Goal: Task Accomplishment & Management: Complete application form

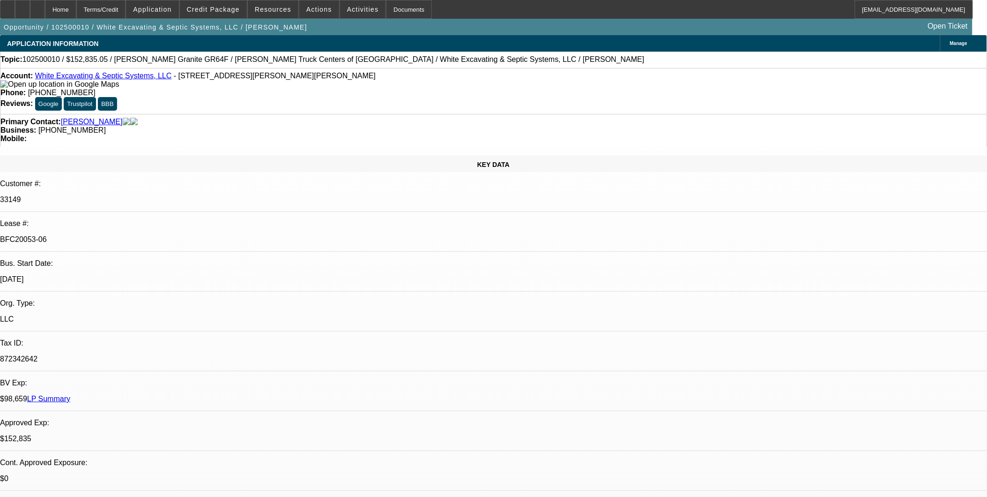
select select "0.1"
select select "0"
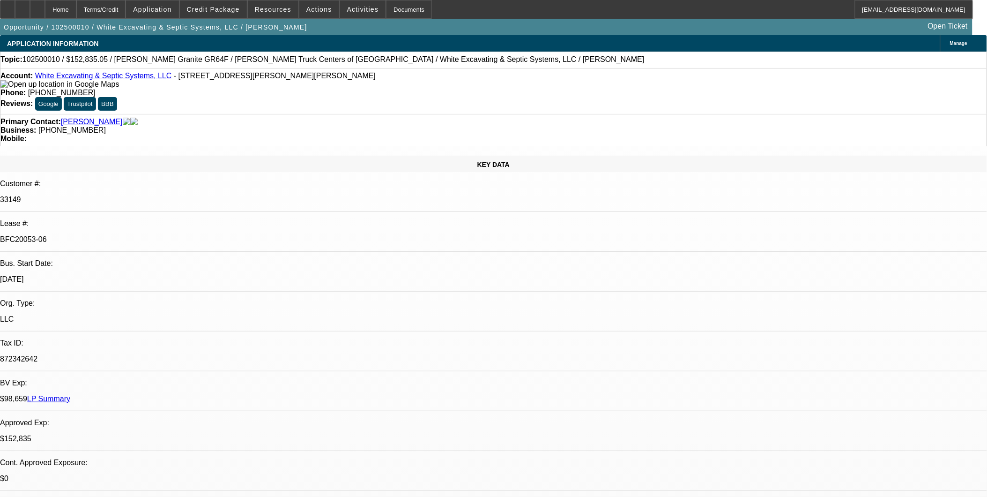
select select "0"
select select "1"
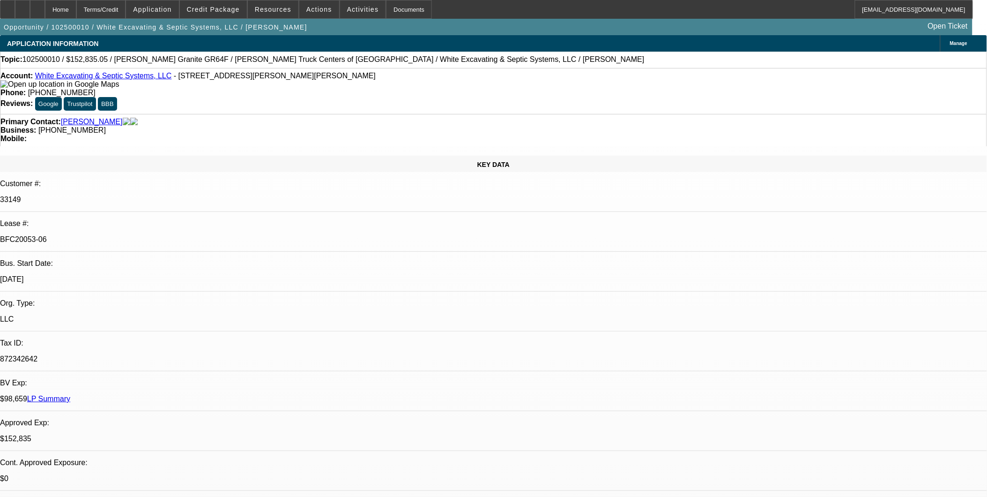
select select "1"
select select "6"
select select "1"
select select "6"
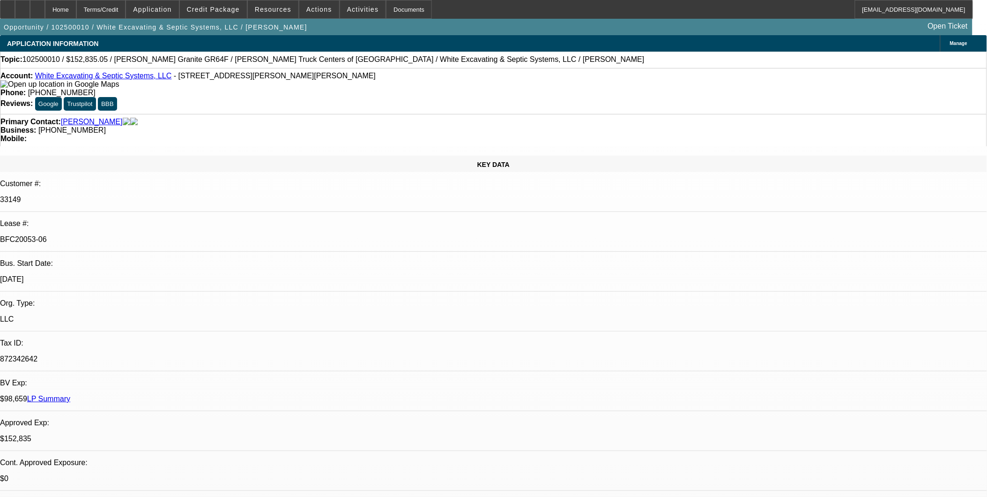
select select "1"
select select "6"
select select "1"
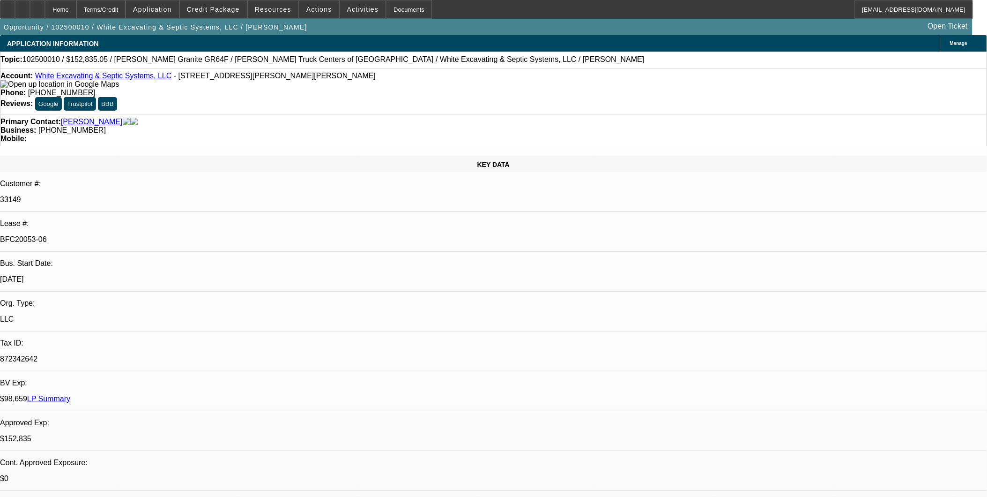
select select "6"
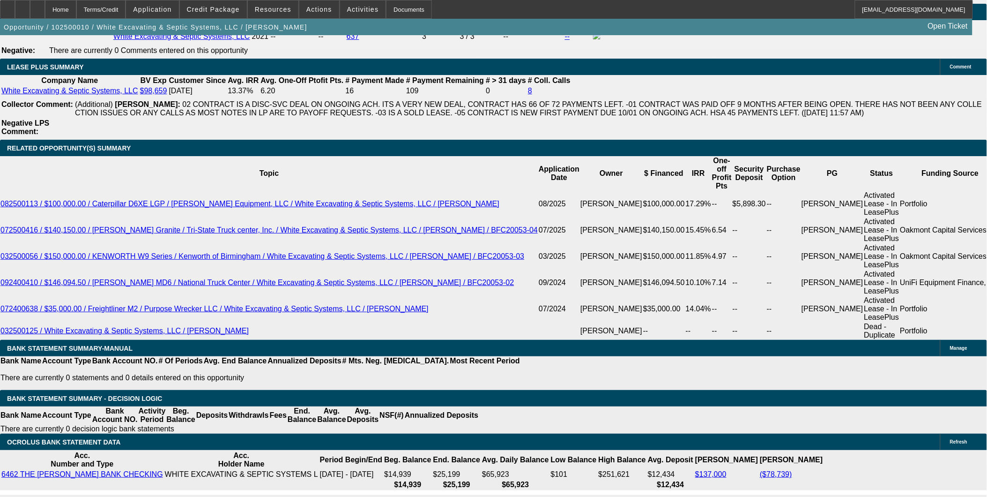
scroll to position [1561, 0]
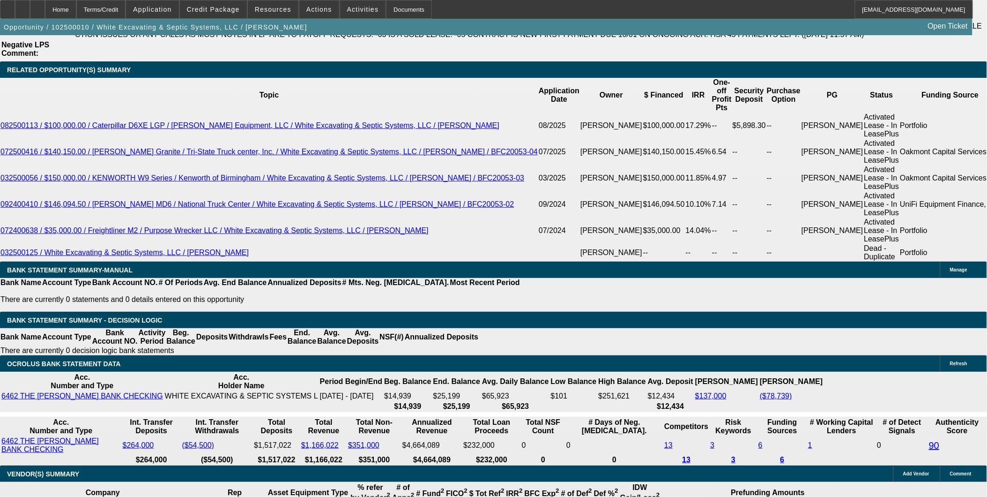
scroll to position [1665, 0]
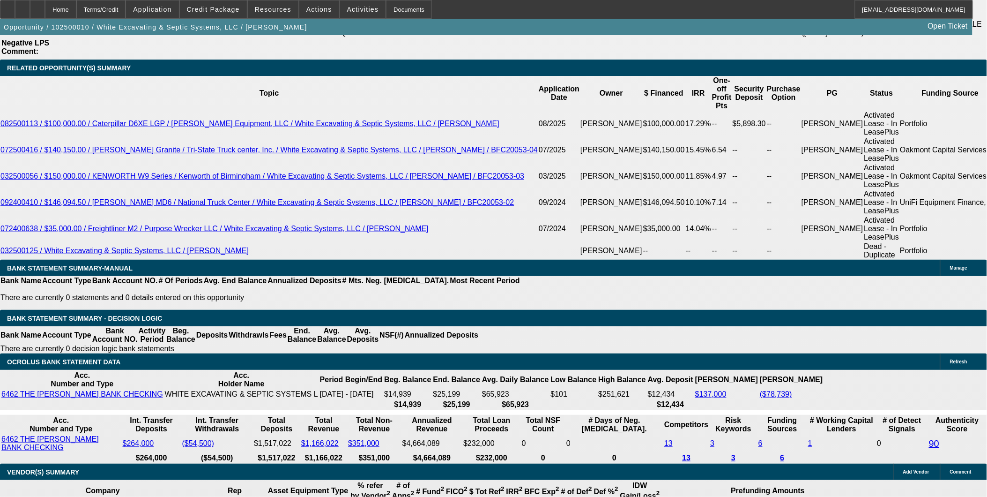
scroll to position [104, 0]
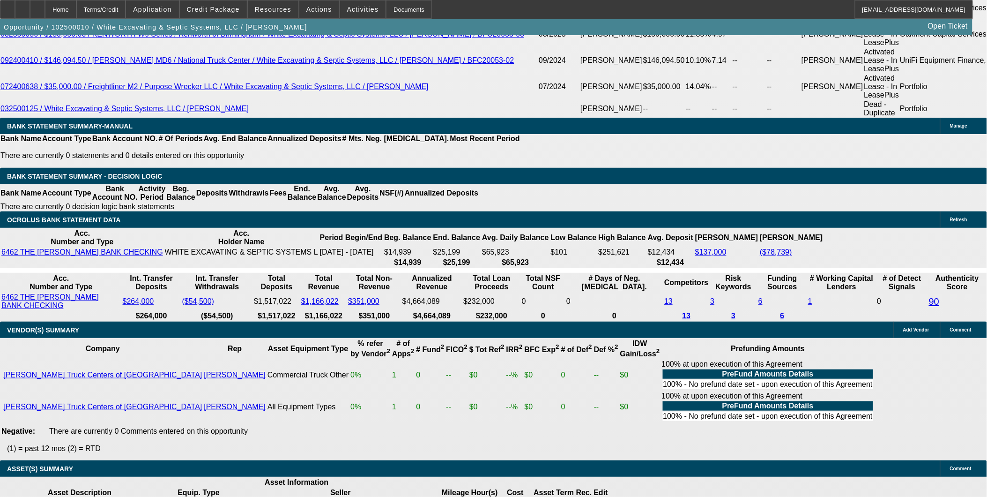
scroll to position [1821, 0]
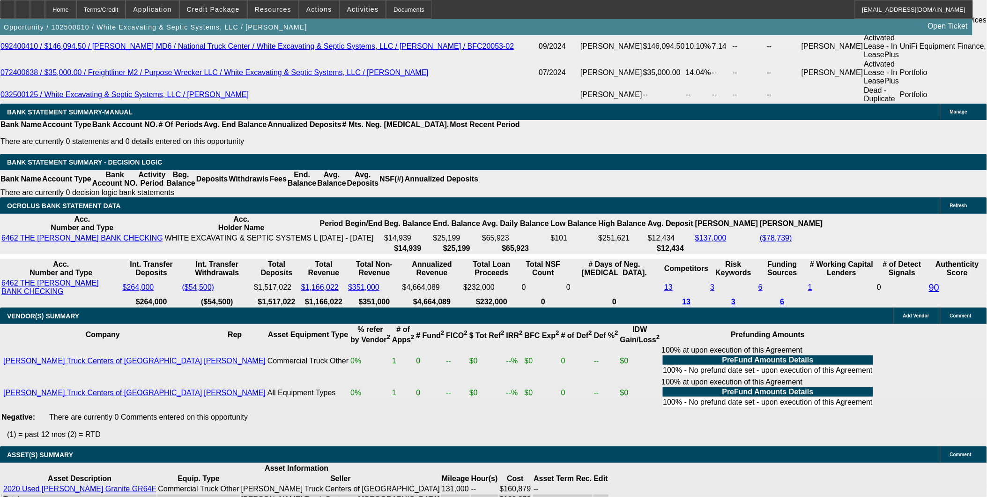
drag, startPoint x: 31, startPoint y: 352, endPoint x: 85, endPoint y: 386, distance: 63.2
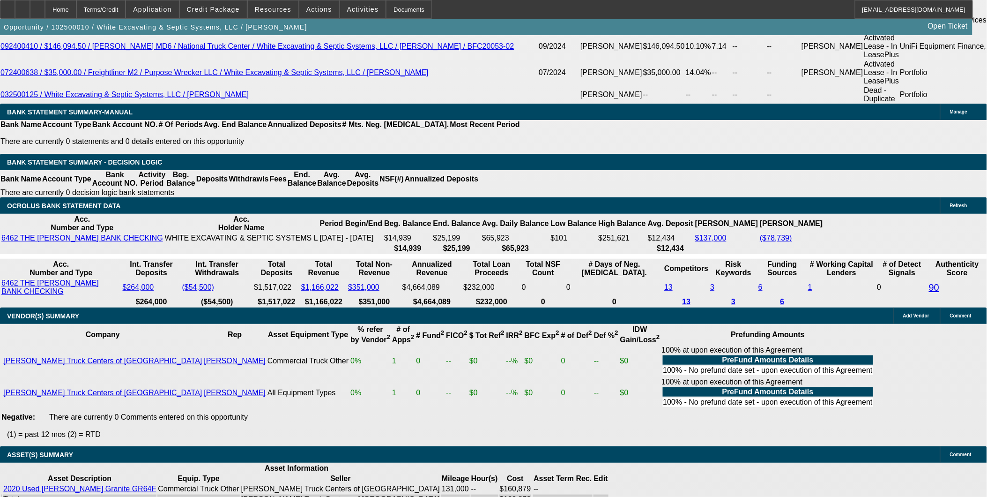
scroll to position [260, 0]
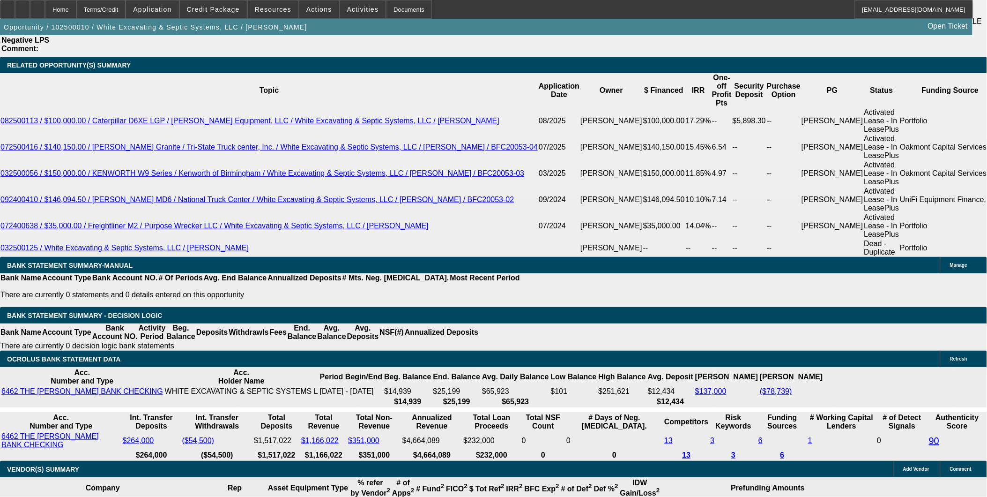
scroll to position [1665, 0]
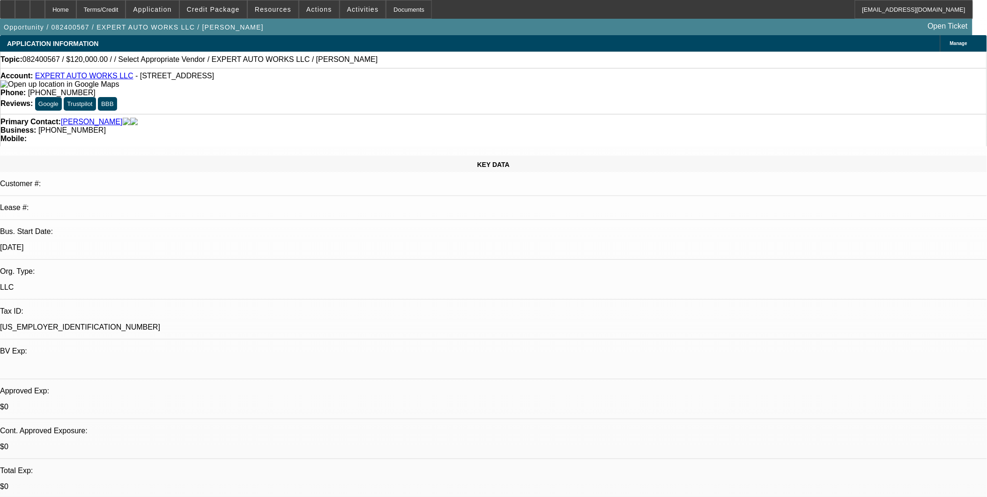
select select "0"
select select "0.1"
select select "0"
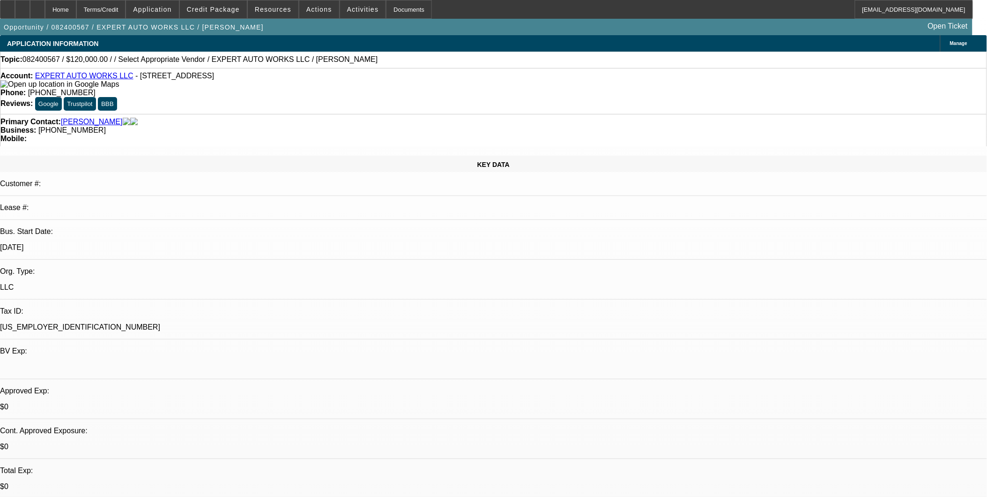
select select "0"
select select "1"
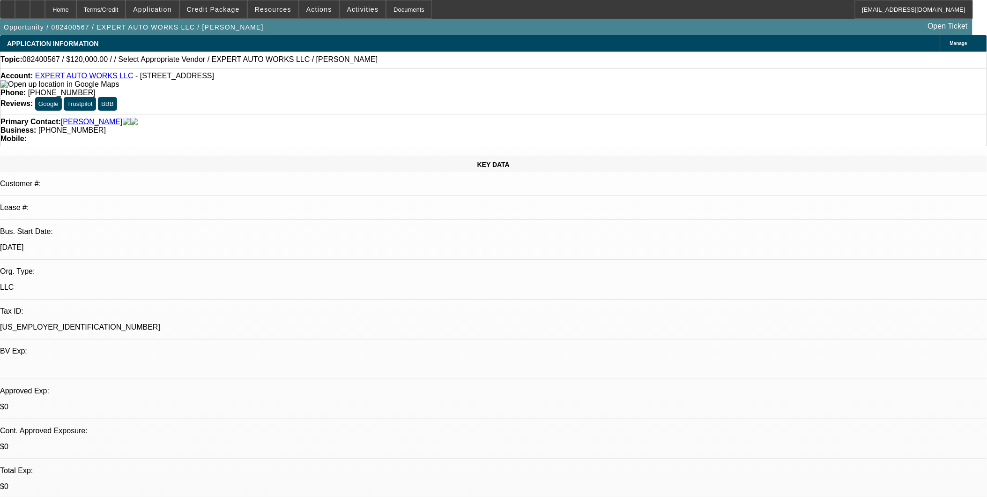
select select "1"
select select "4"
select select "1"
select select "2"
select select "6"
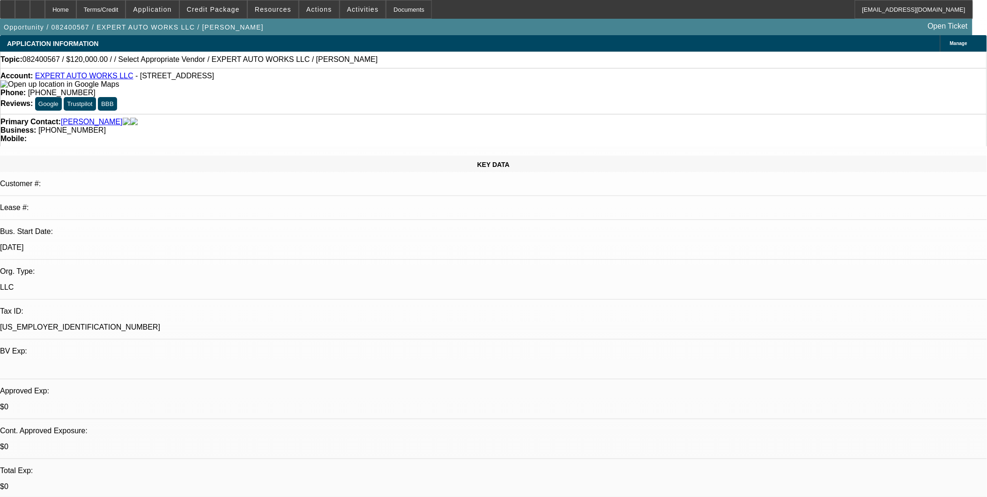
select select "1"
select select "2"
select select "6"
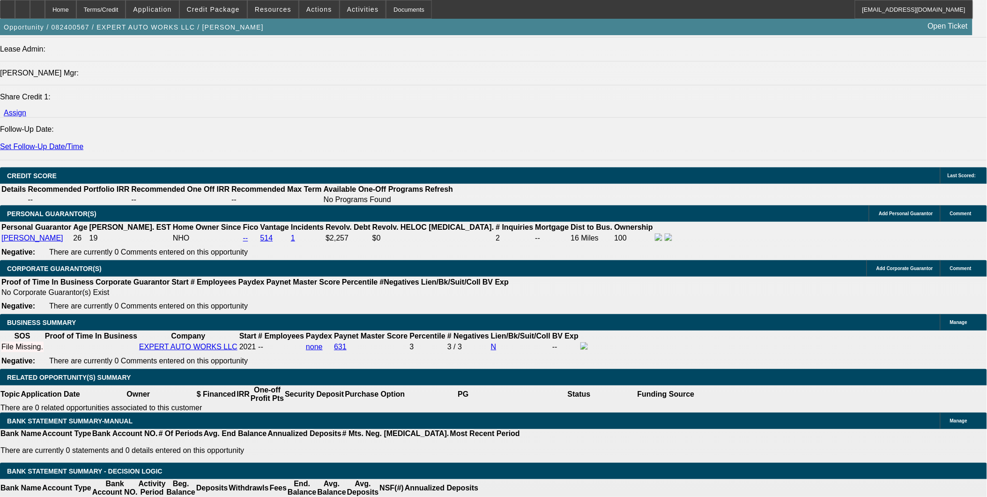
scroll to position [1222, 0]
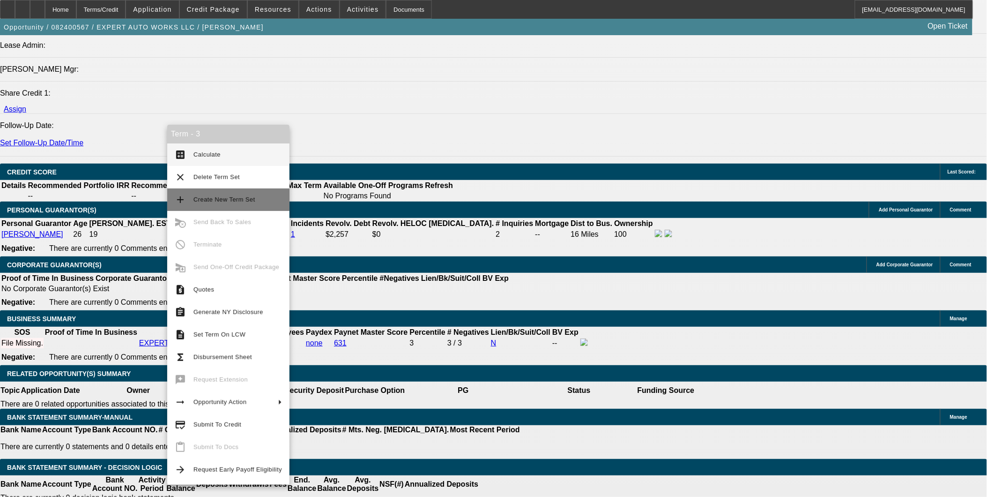
click at [208, 200] on span "Create New Term Set" at bounding box center [224, 199] width 62 height 7
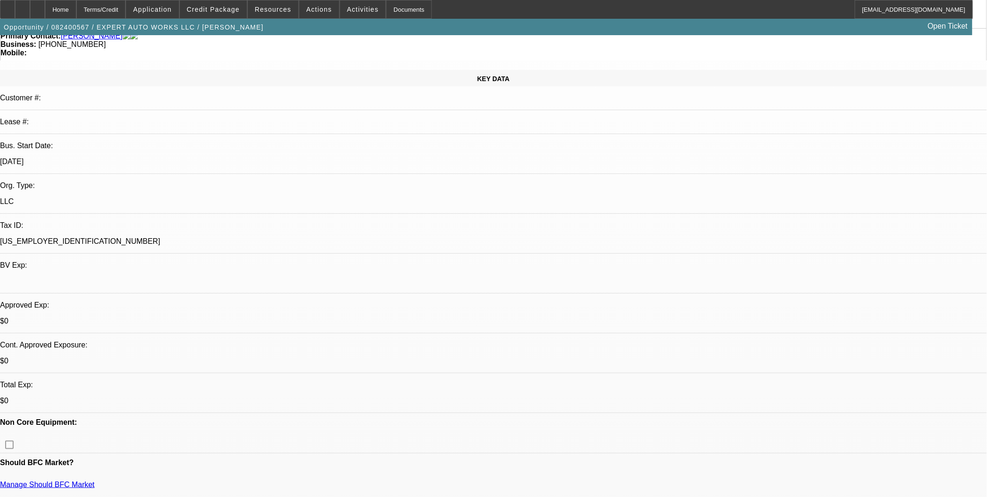
select select "0"
select select "0.1"
select select "0"
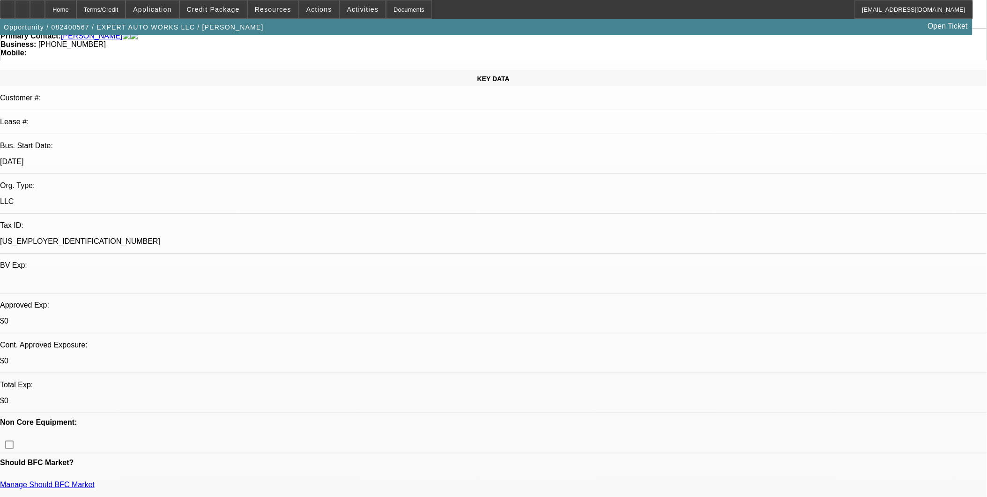
select select "0.1"
select select "0"
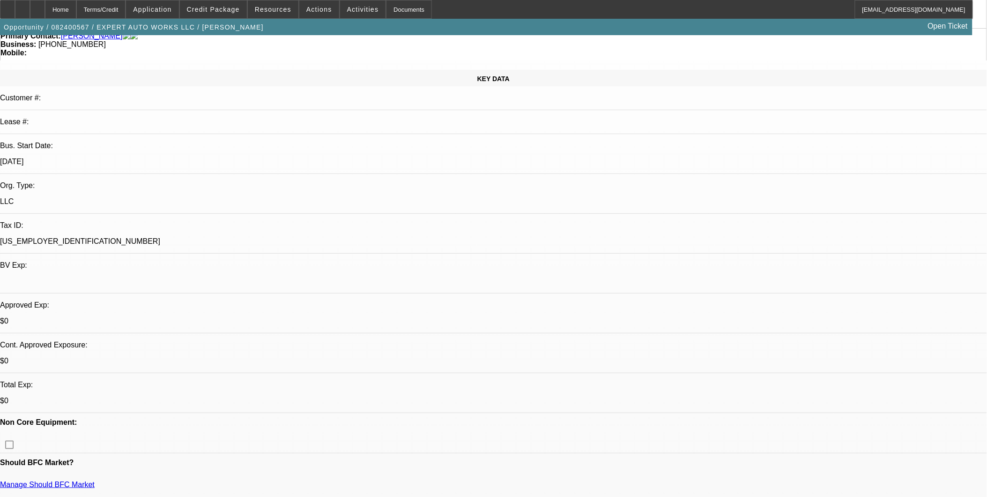
select select "0"
select select "1"
select select "4"
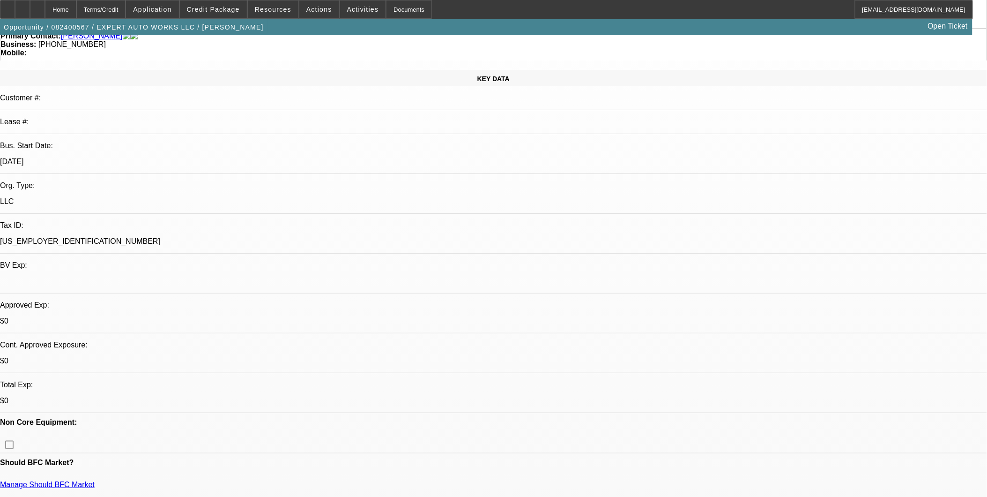
select select "1"
select select "4"
select select "1"
select select "2"
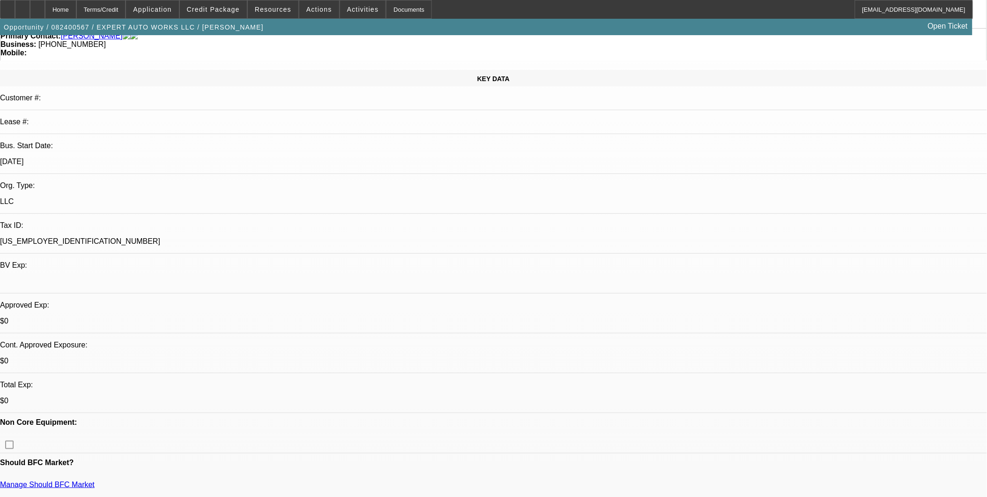
select select "6"
select select "1"
select select "2"
select select "6"
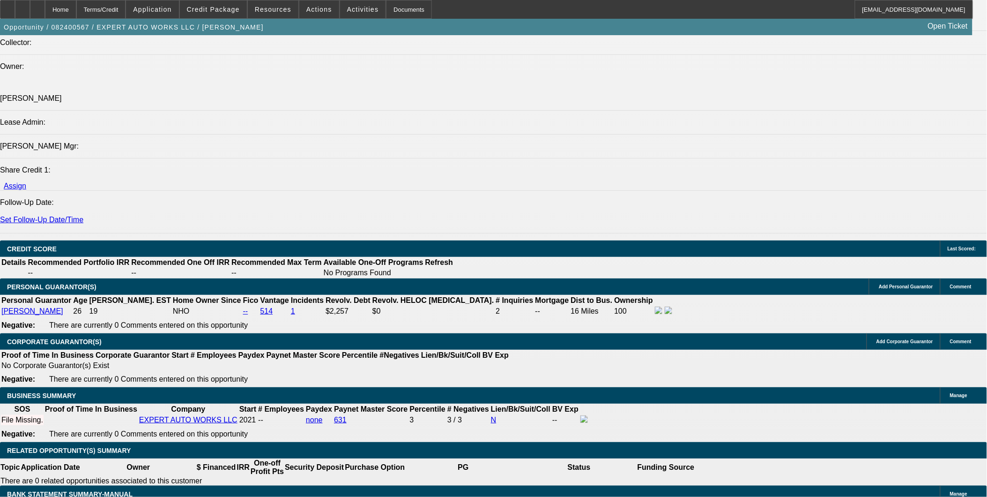
scroll to position [1173, 0]
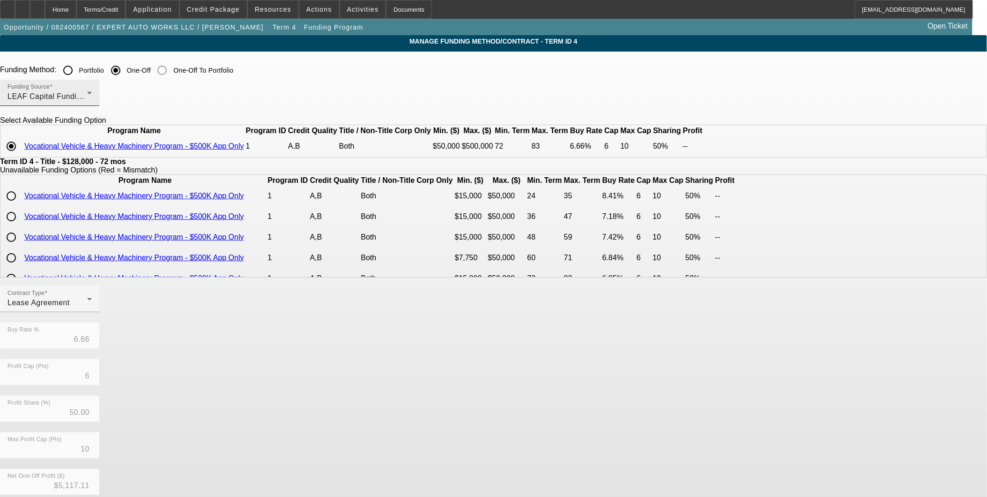
click at [87, 101] on div "LEAF Capital Funding, LLC" at bounding box center [47, 96] width 80 height 11
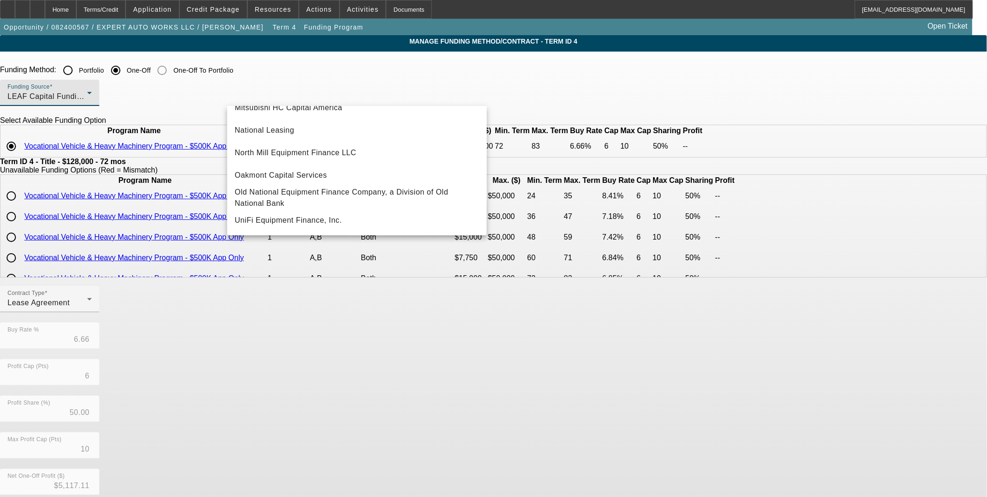
scroll to position [265, 0]
click at [305, 150] on span "North Mill Equipment Finance LLC" at bounding box center [296, 152] width 122 height 11
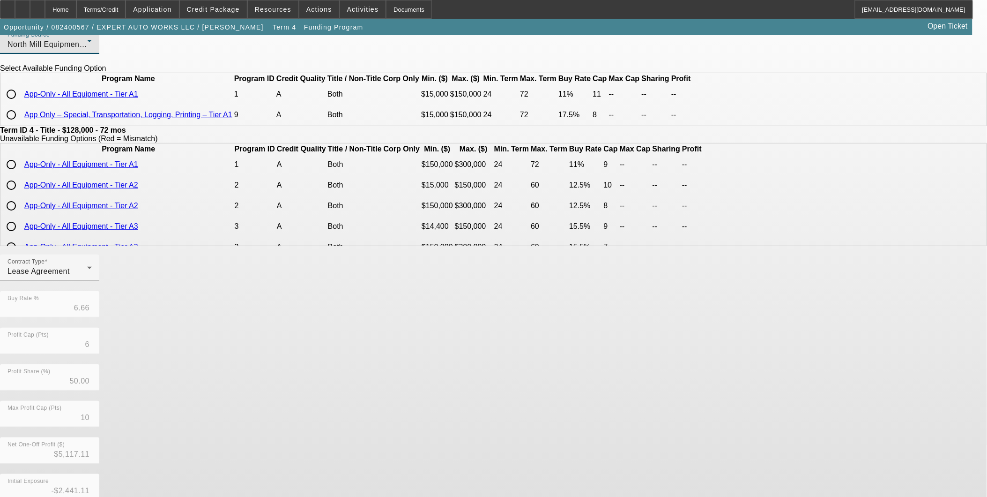
scroll to position [52, 0]
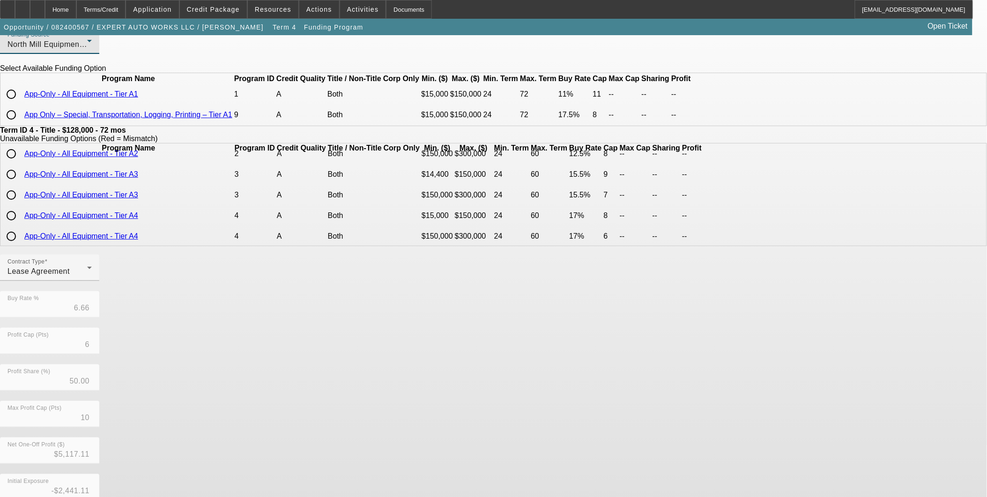
click at [21, 184] on input "radio" at bounding box center [11, 174] width 19 height 19
radio input "true"
click at [87, 277] on div "Lease Agreement" at bounding box center [47, 271] width 80 height 11
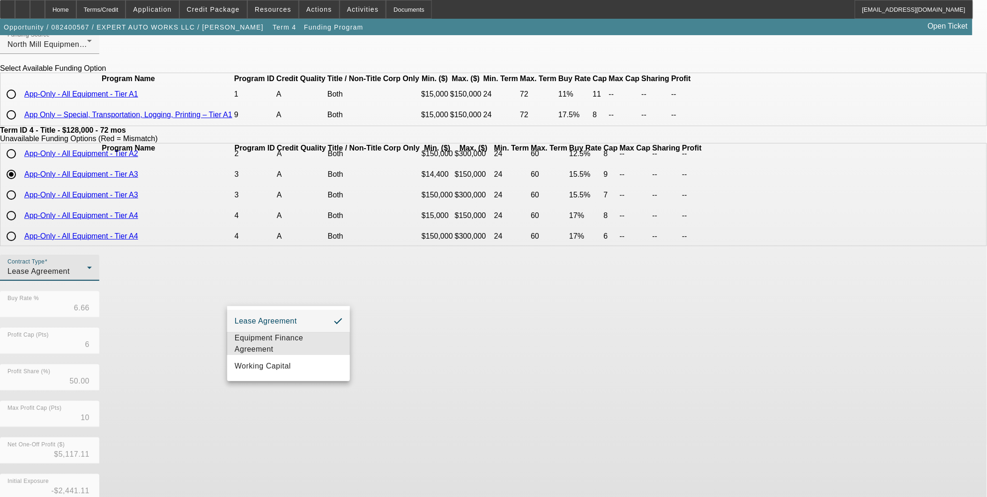
drag, startPoint x: 273, startPoint y: 350, endPoint x: 339, endPoint y: 354, distance: 66.1
click at [273, 350] on span "Equipment Finance Agreement" at bounding box center [289, 343] width 108 height 22
click at [475, 355] on div "Contract Type Equipment Finance Agreement Buy Rate % 6.66 Profit Cap (Pts) 6 Pr…" at bounding box center [493, 400] width 987 height 292
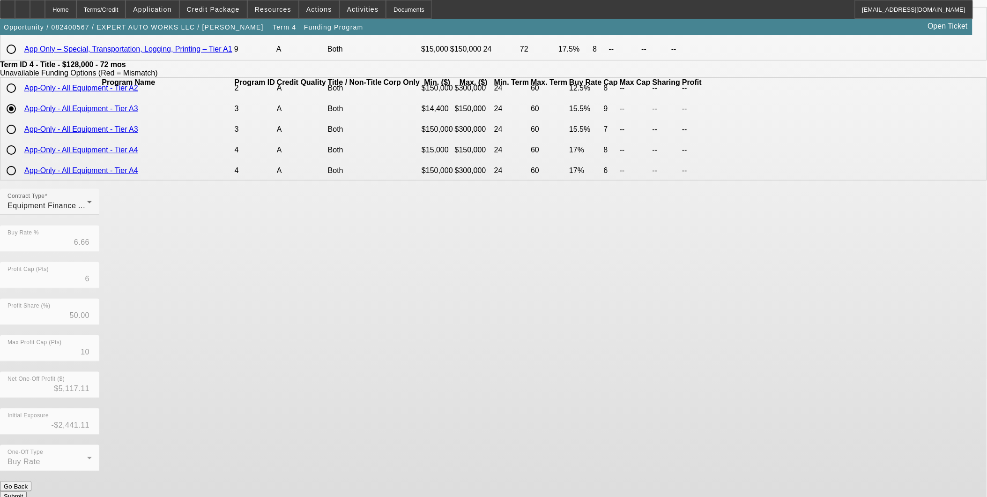
scroll to position [118, 0]
click at [27, 490] on button "Submit" at bounding box center [13, 495] width 27 height 10
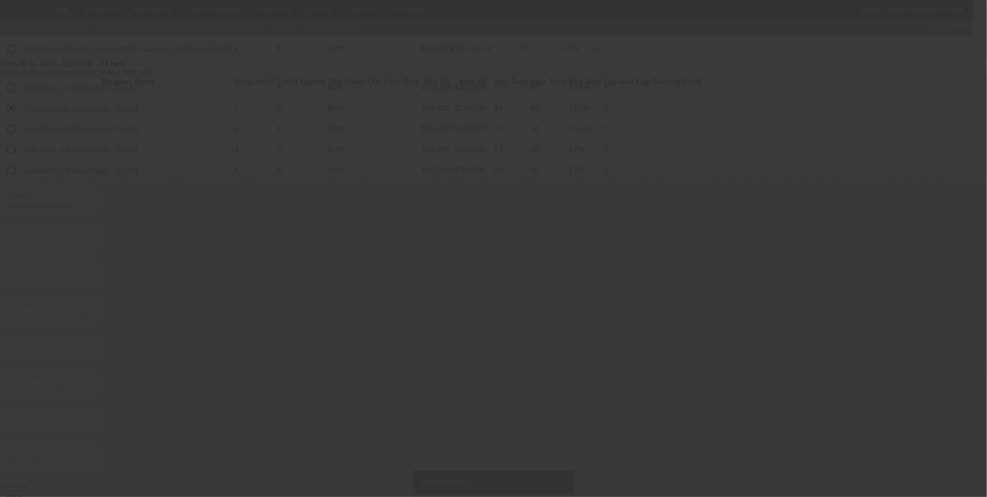
scroll to position [0, 0]
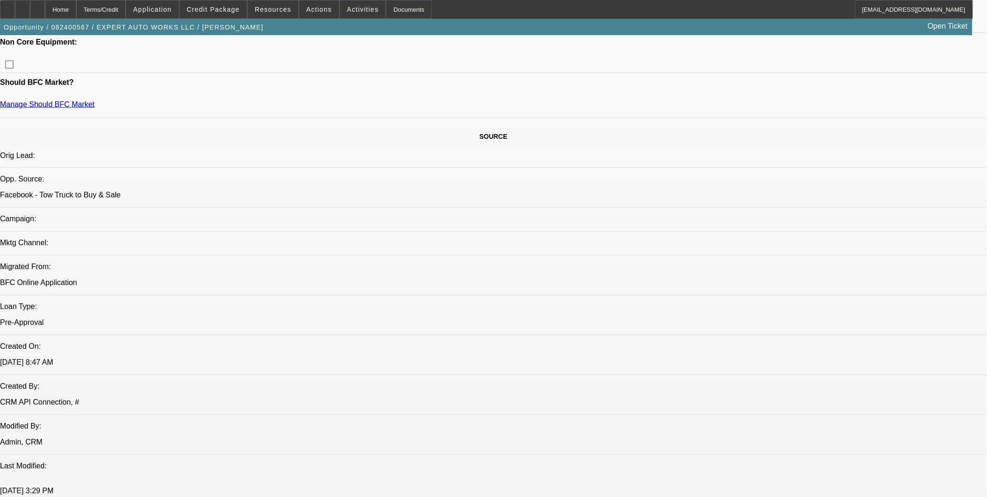
select select "0"
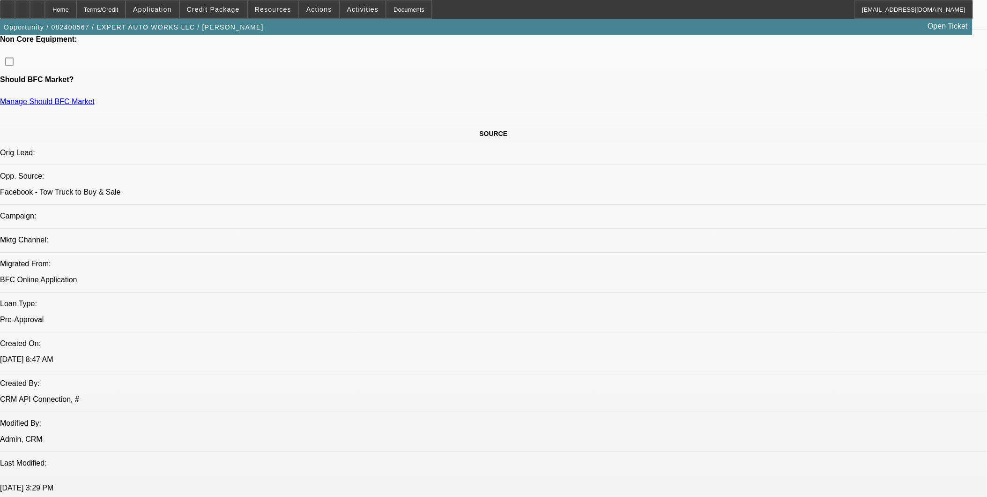
select select "0"
select select "6"
select select "0"
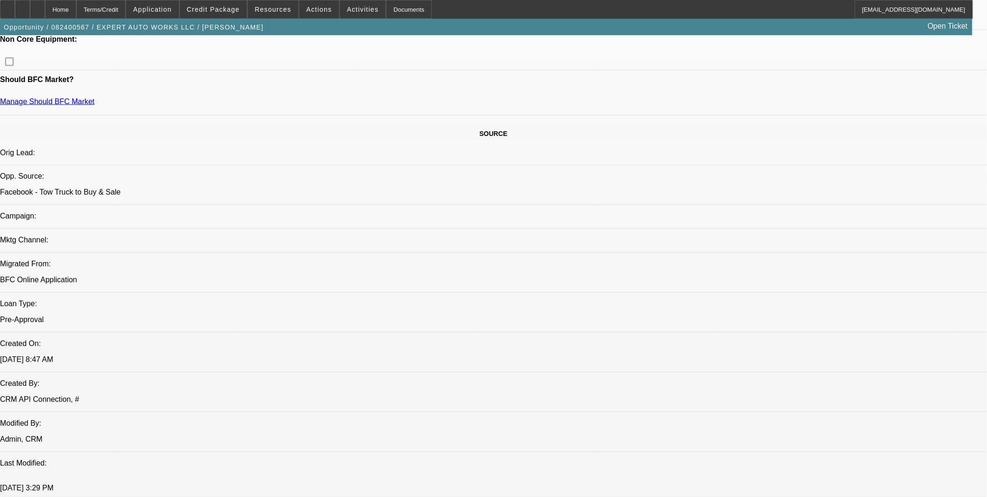
select select "0.1"
select select "4"
select select "0"
select select "2"
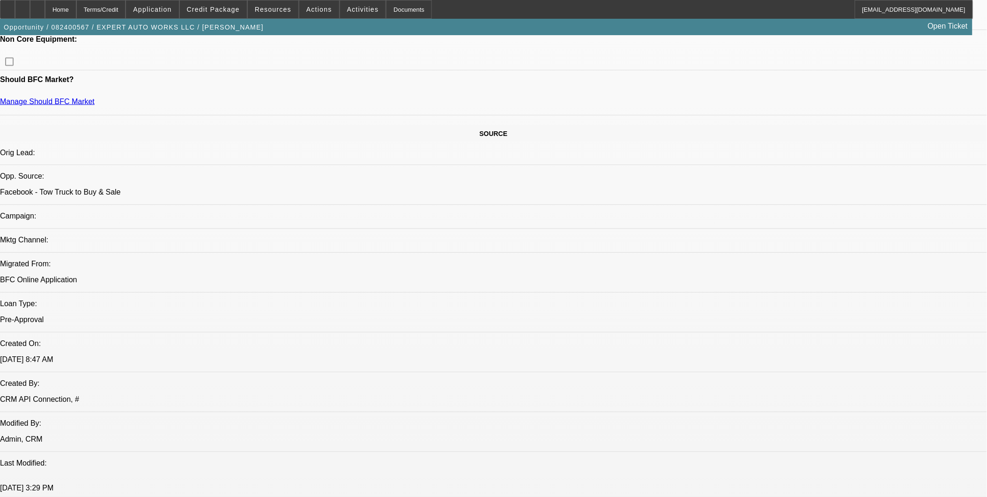
select select "0"
select select "6"
select select "0"
select select "2"
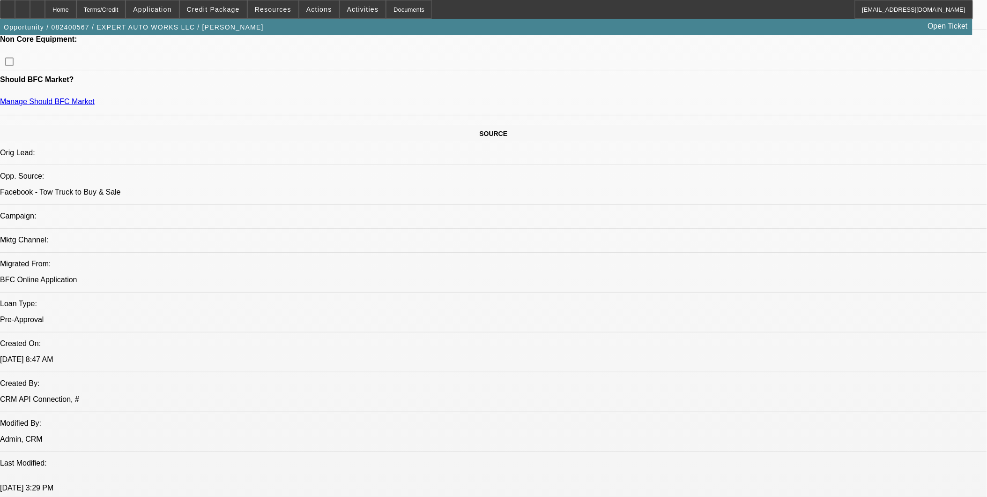
select select "0"
select select "6"
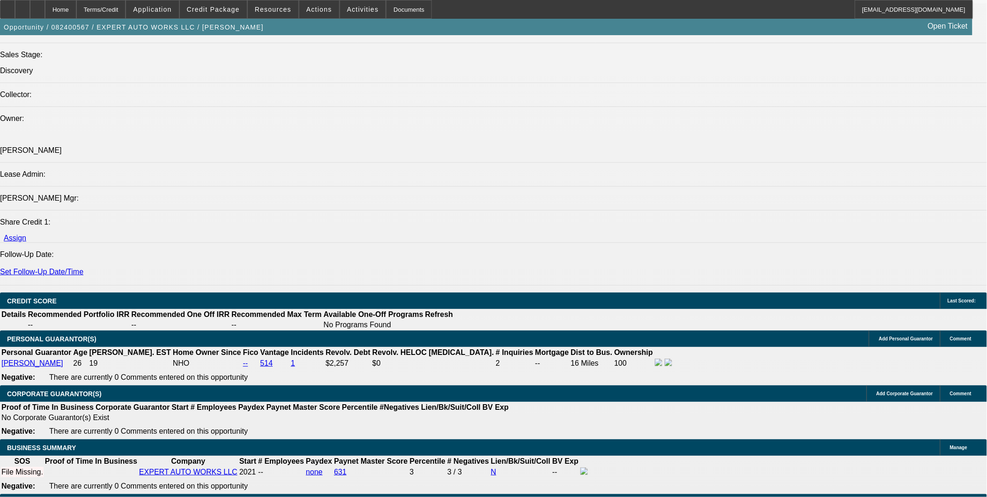
scroll to position [1120, 0]
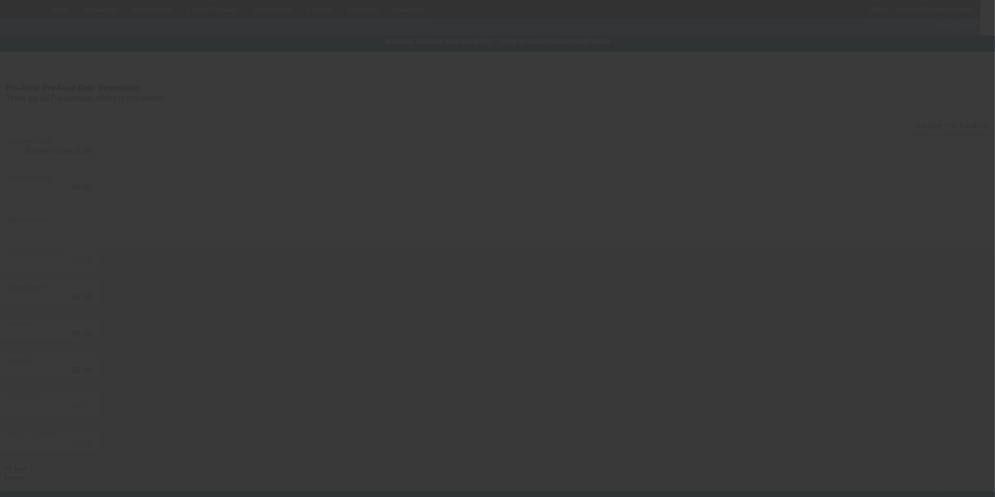
type input "$128,000.00"
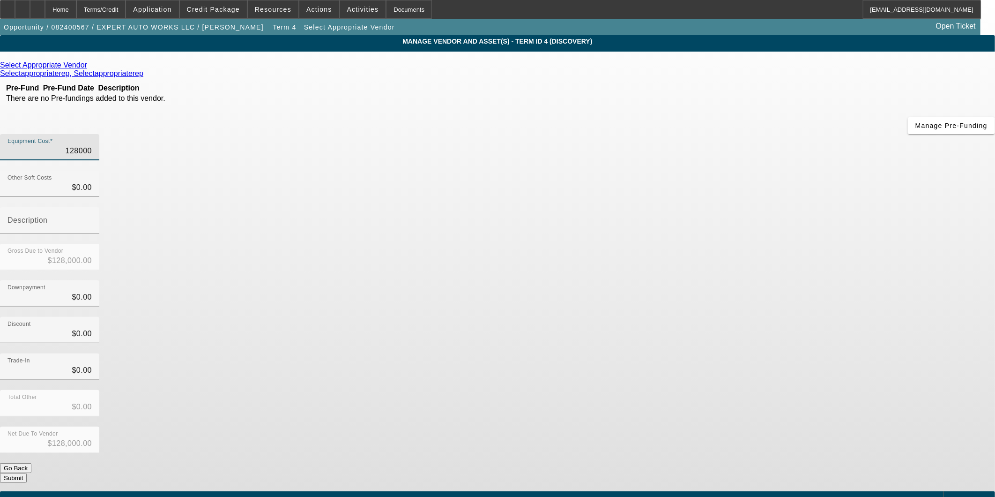
click at [92, 145] on input "128000" at bounding box center [49, 150] width 84 height 11
type input "1"
type input "$1.00"
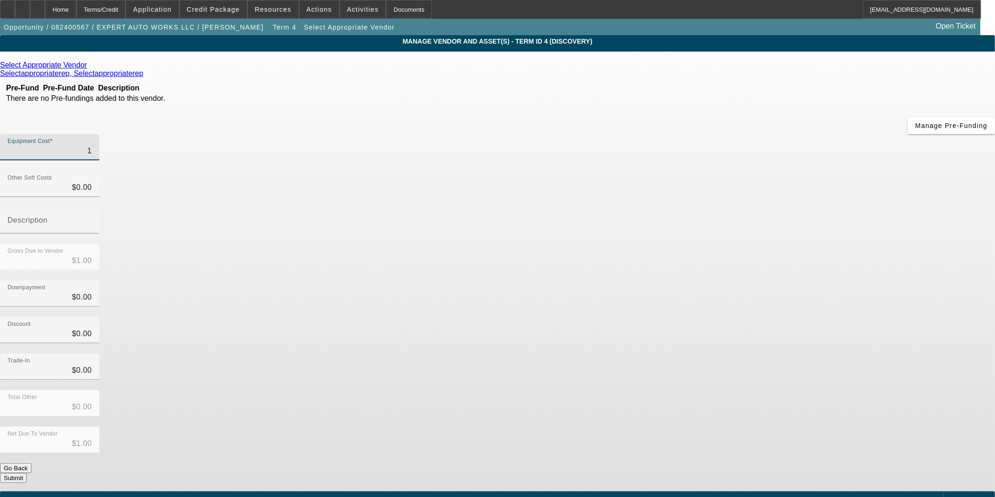
type input "16"
type input "$16.00"
type input "160"
type input "$160.00"
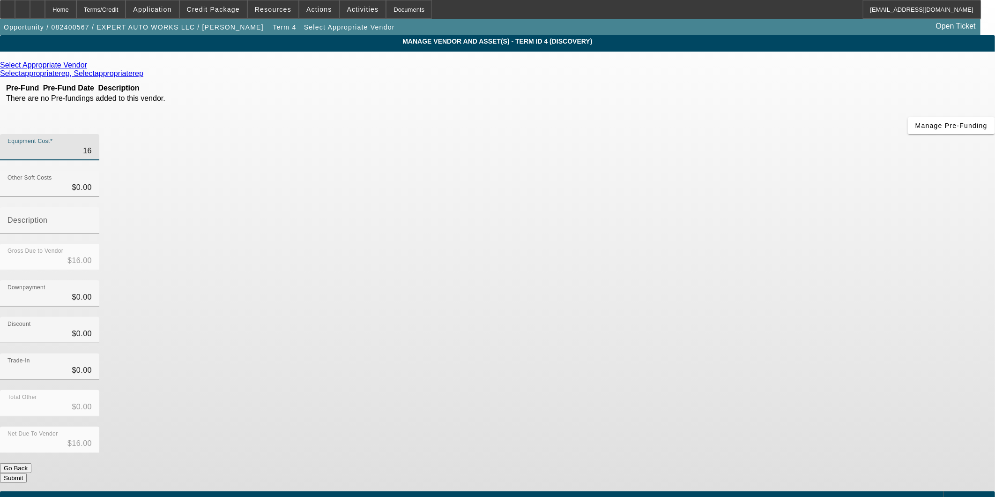
type input "$160.00"
type input "1608"
type input "$1,608.00"
type input "16087"
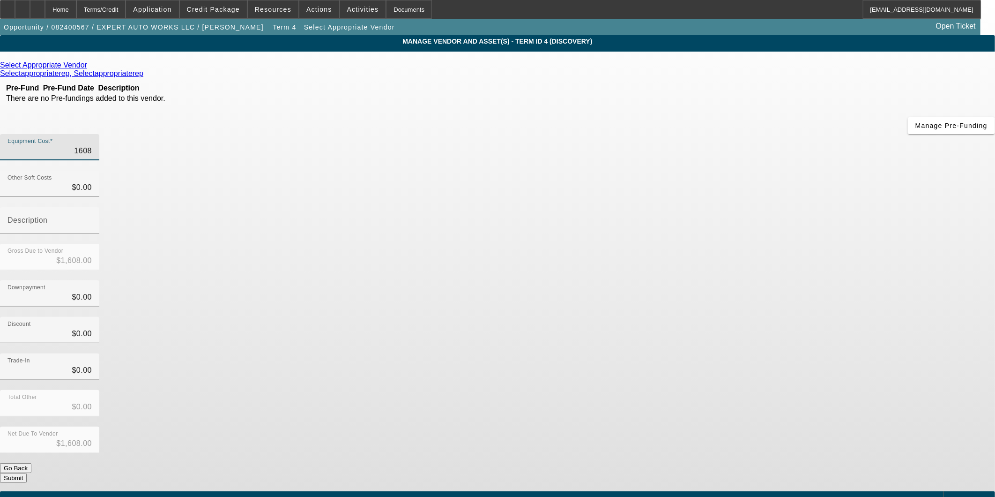
type input "$16,087.00"
type input "160879"
type input "$160,879.00"
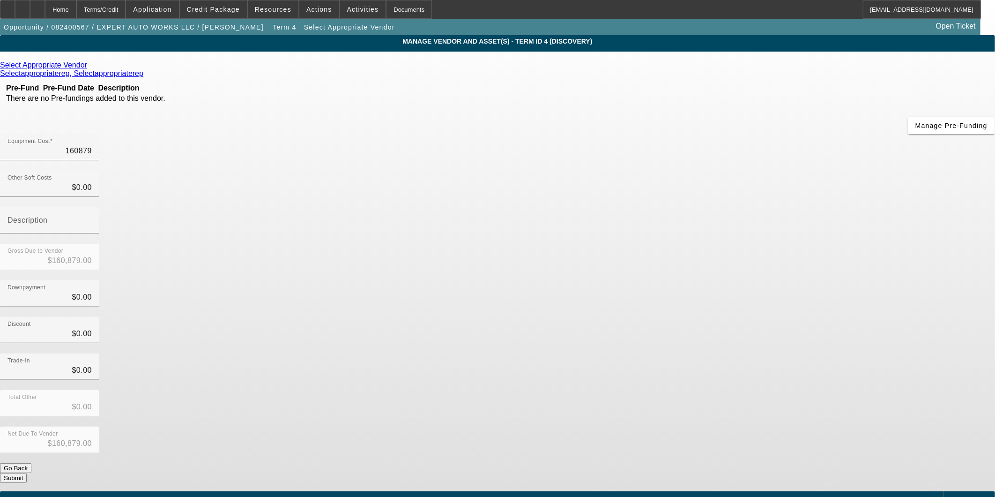
type input "$160,879.00"
click at [670, 280] on div "Downpayment $0.00" at bounding box center [497, 298] width 995 height 37
click at [27, 473] on button "Submit" at bounding box center [13, 478] width 27 height 10
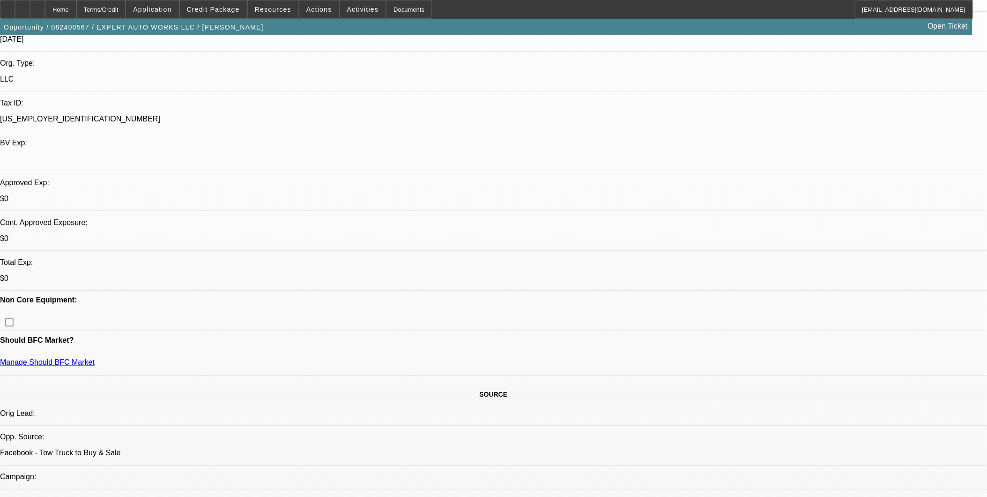
select select "0"
select select "6"
select select "0"
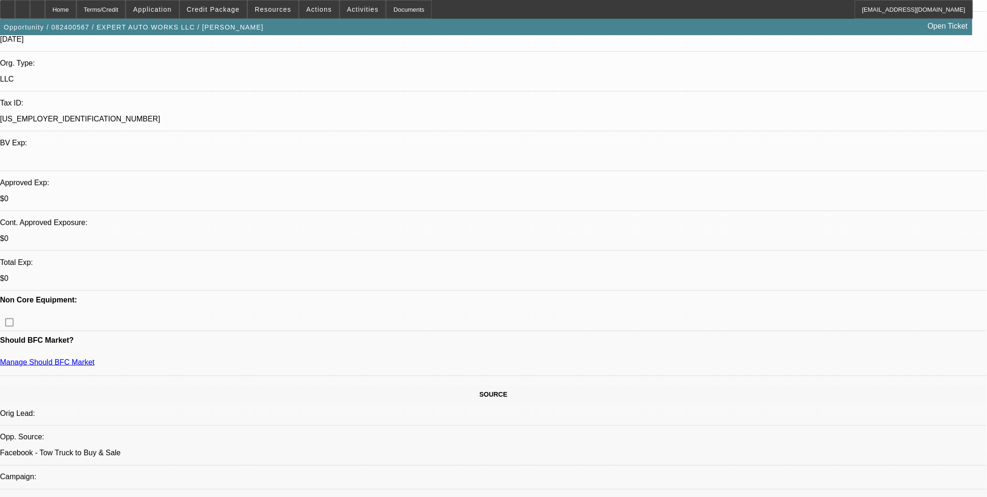
select select "0"
select select "0.1"
select select "4"
select select "0"
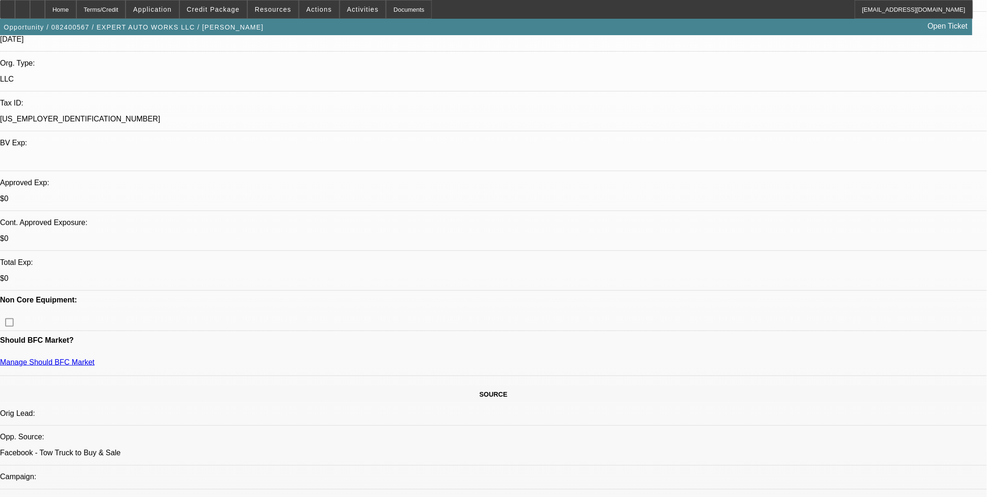
select select "2"
select select "0"
select select "6"
select select "0"
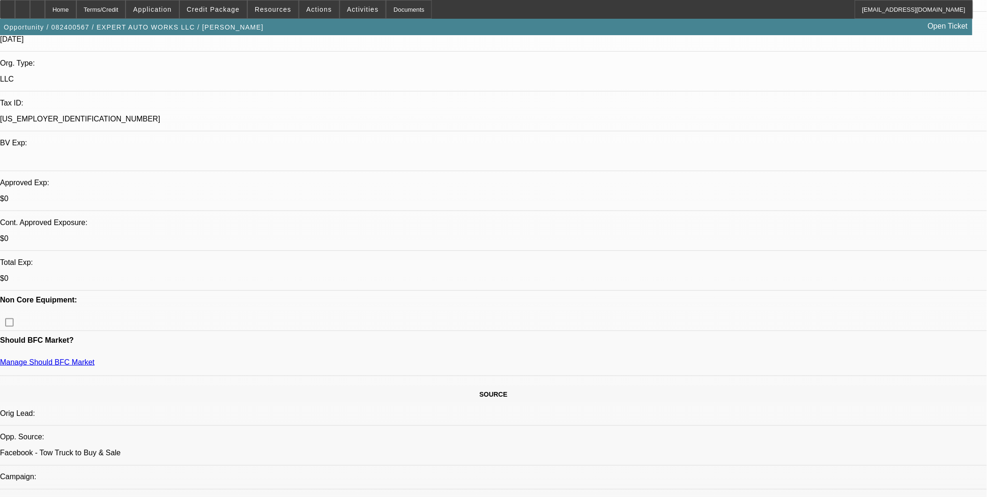
select select "2"
select select "0"
select select "6"
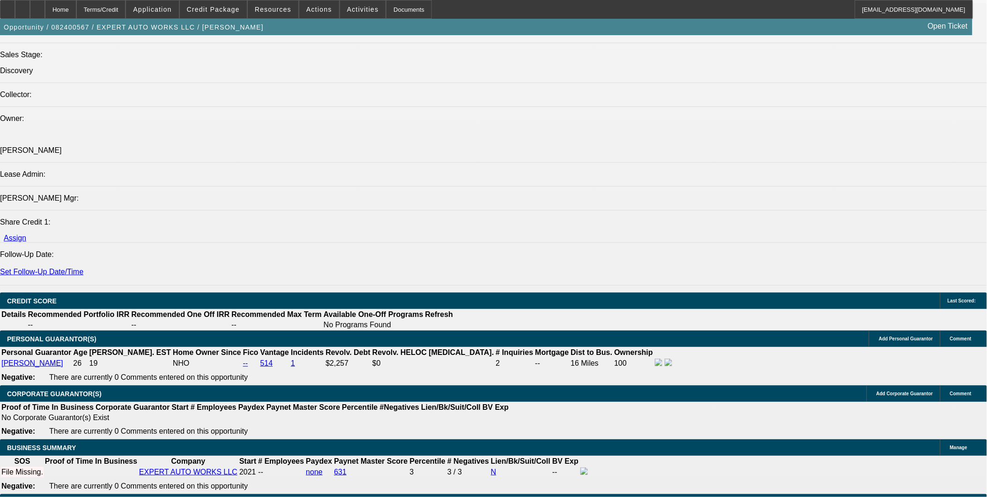
scroll to position [1120, 0]
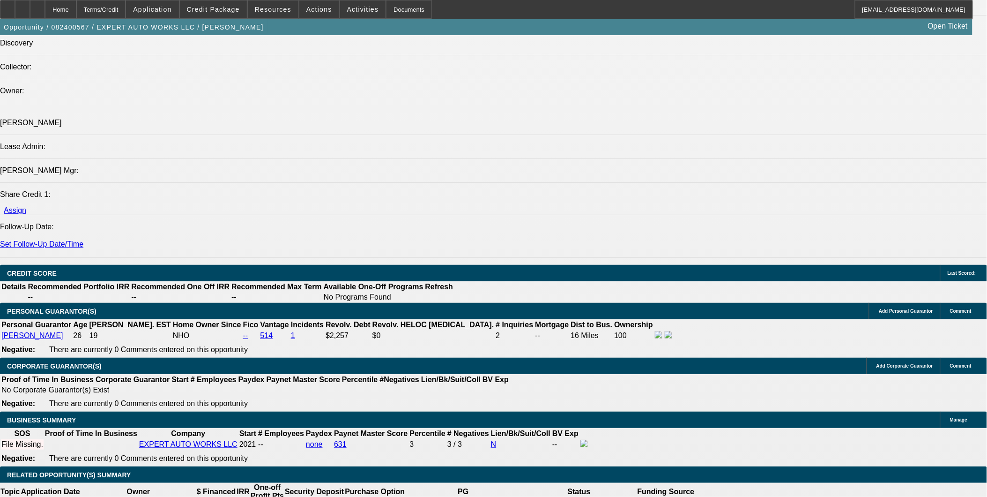
select select "0.05"
type input "$8,043.95"
type input "UNKNOWN"
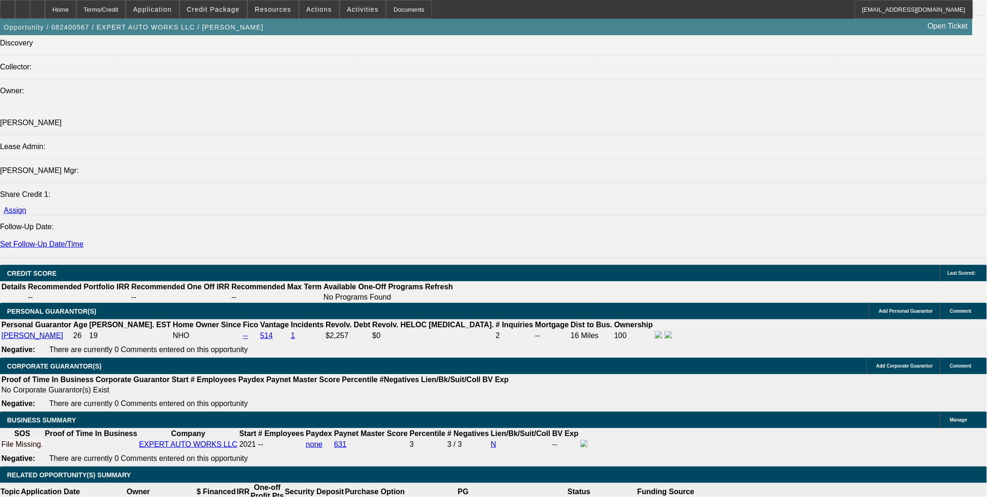
type input "$2,605.56"
select select "0"
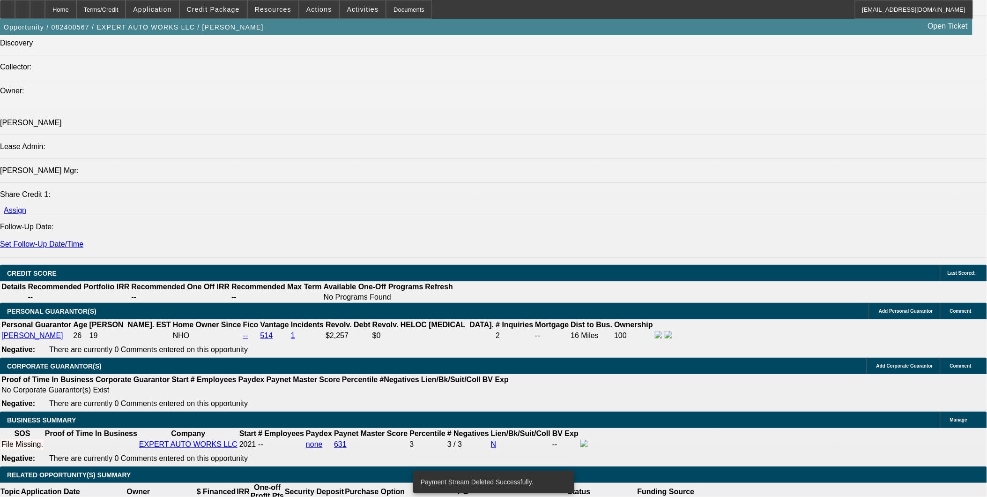
select select "0"
select select "6"
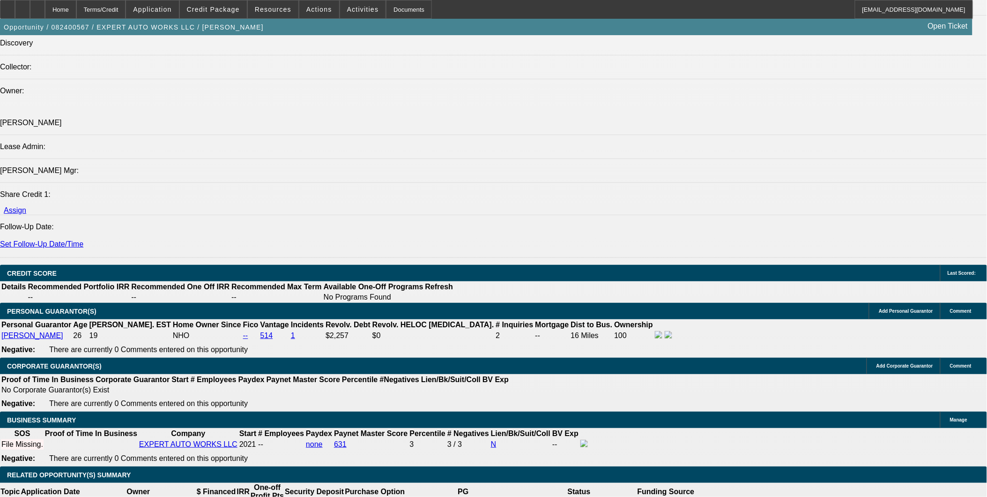
type input "3"
type input "UNKNOWN"
type input "3887."
type input "19.4"
type input "$3,887.12"
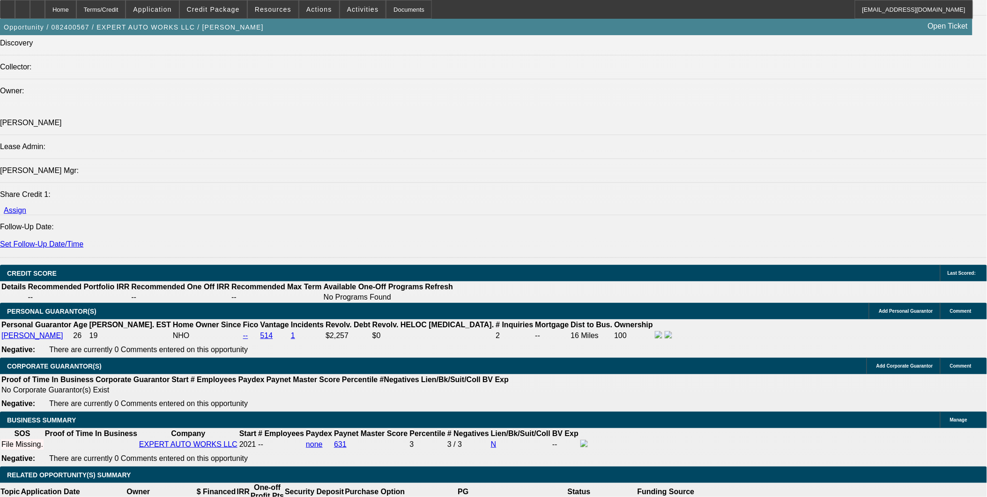
type input "60"
type input "$4,209.96"
type input "60"
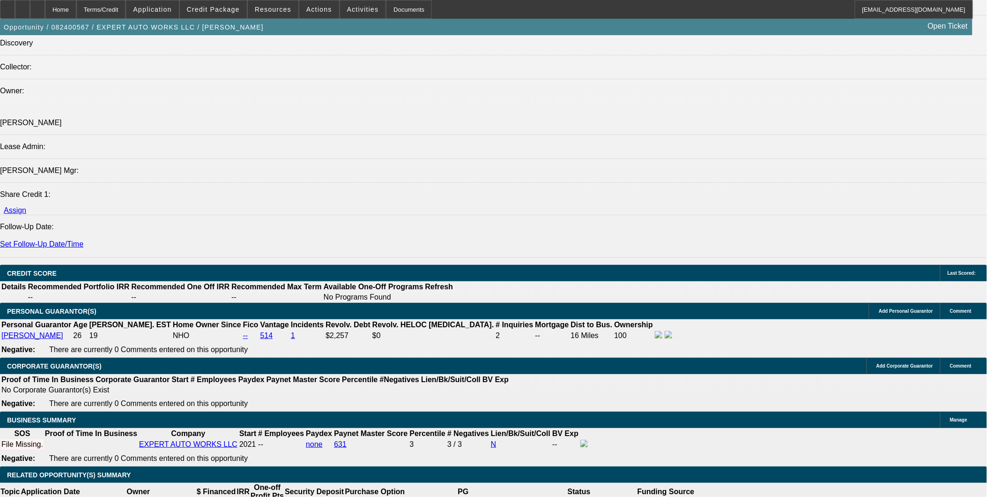
type input "3"
type input "3887."
type input "15.7"
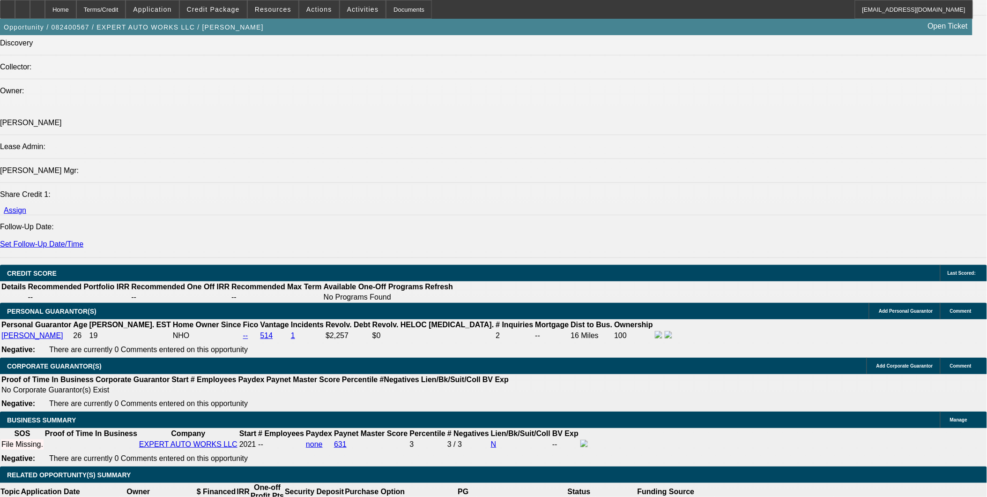
type input "$3,887.12"
select select "0.05"
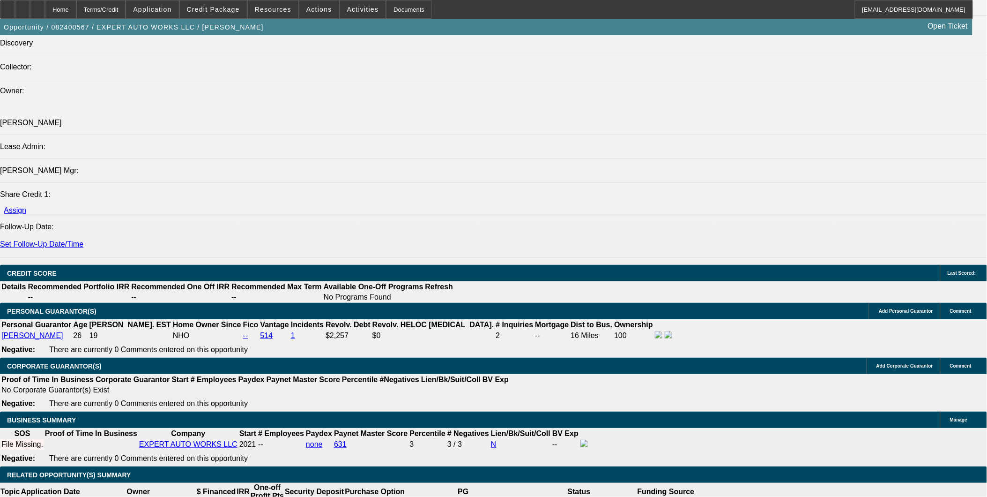
type input "$8,043.95"
type input "$3,692.76"
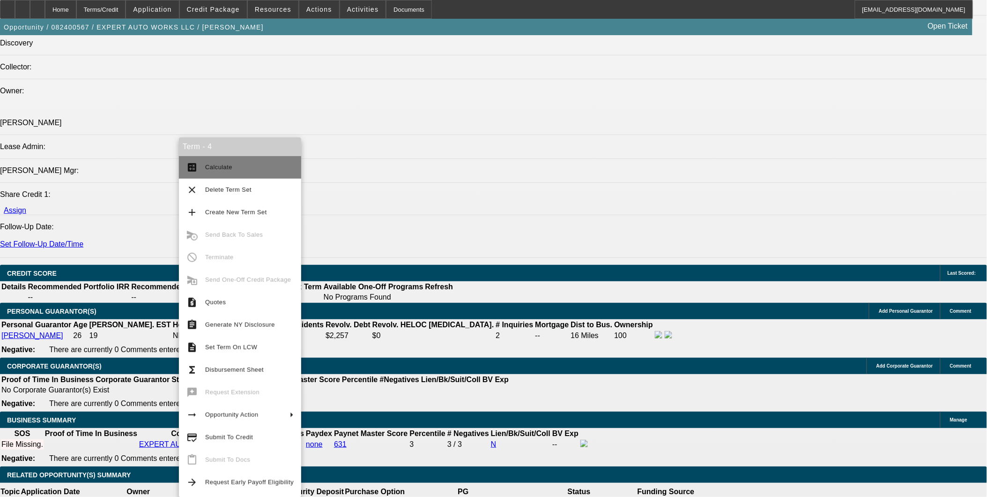
click at [220, 174] on button "calculate Calculate" at bounding box center [240, 167] width 122 height 22
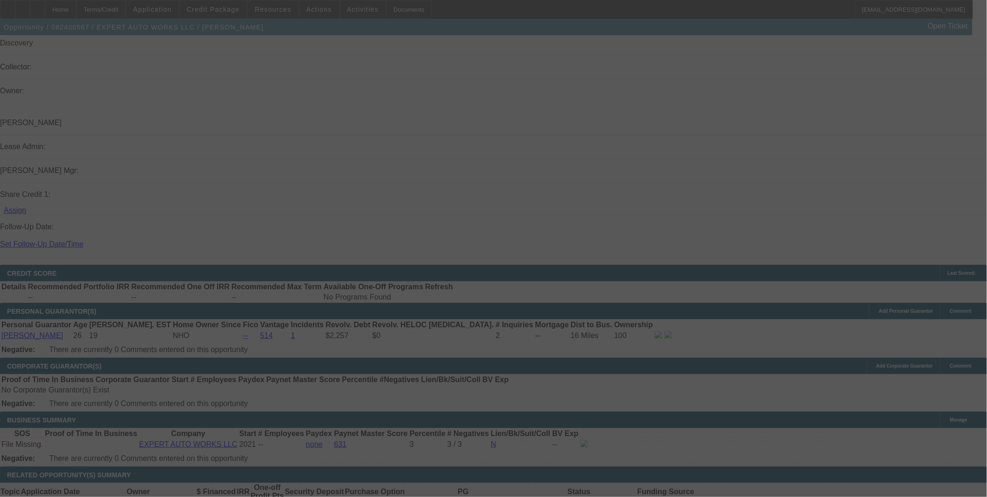
select select "0"
select select "6"
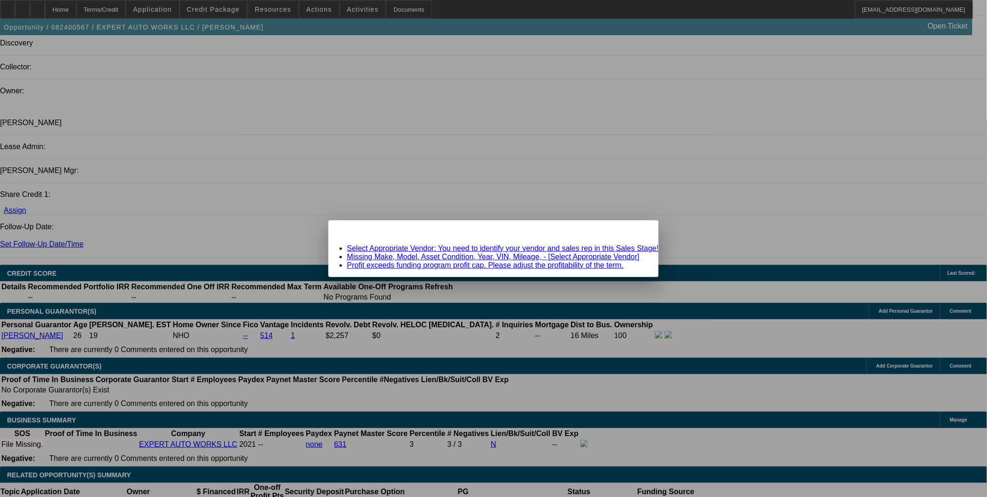
scroll to position [0, 0]
click at [638, 230] on div "Close" at bounding box center [648, 225] width 21 height 11
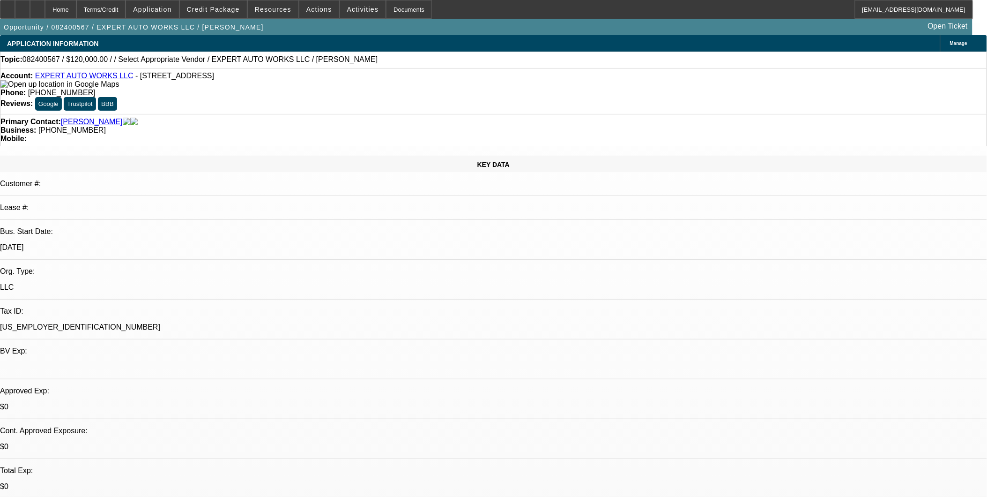
scroll to position [1120, 0]
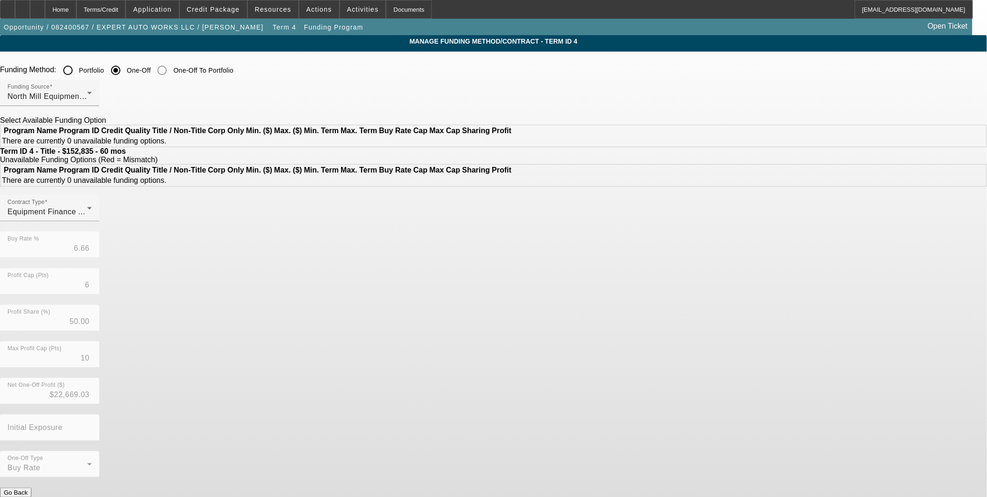
click at [579, 89] on div "Funding Source North Mill Equipment Finance LLC" at bounding box center [493, 98] width 987 height 37
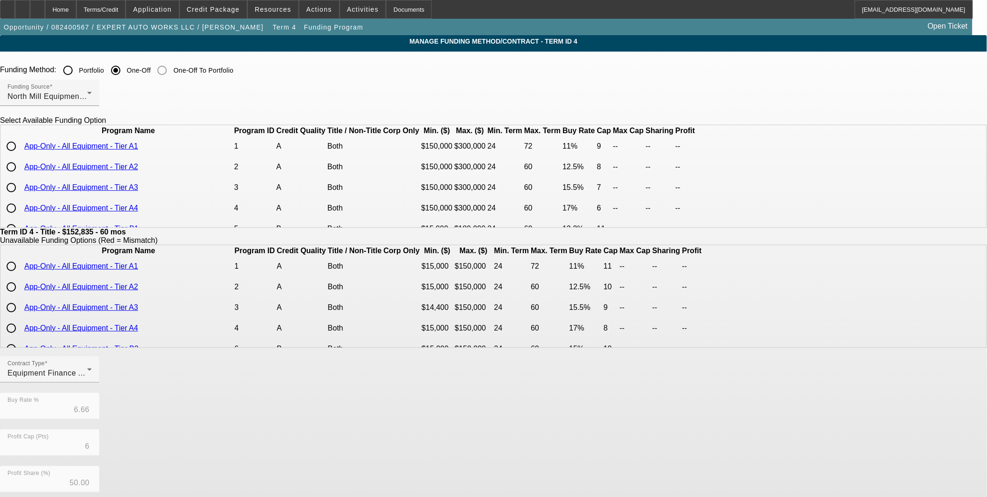
click at [21, 197] on input "radio" at bounding box center [11, 187] width 19 height 19
radio input "true"
type input "15.50"
type input "7"
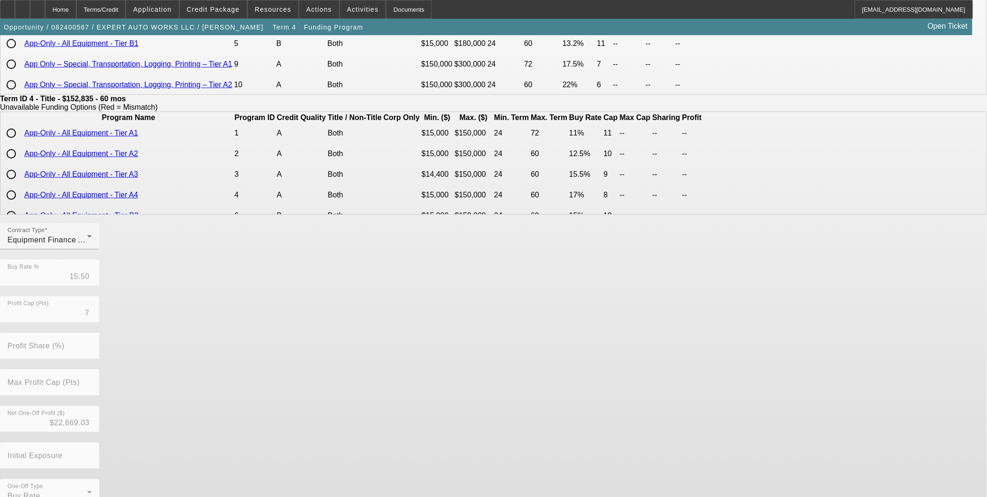
scroll to position [149, 0]
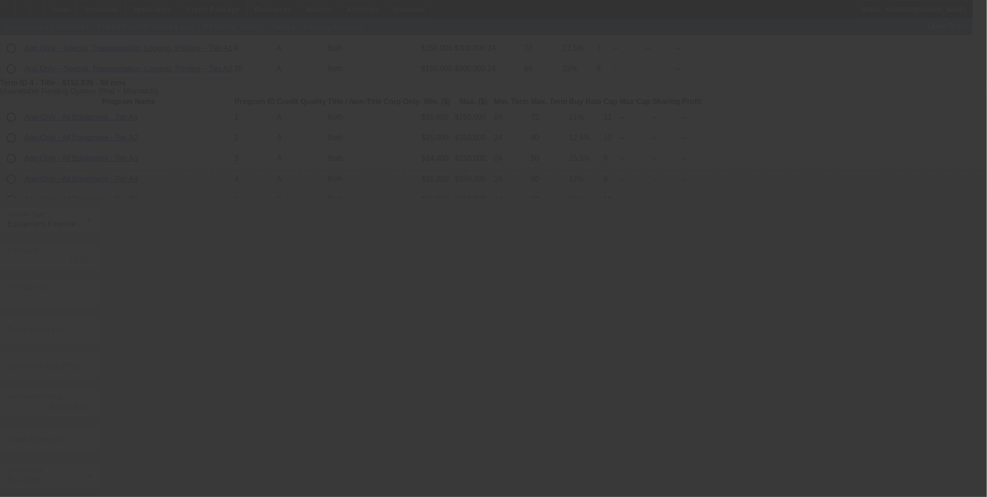
type input "6.66"
type input "6"
type input "50.00"
type input "10"
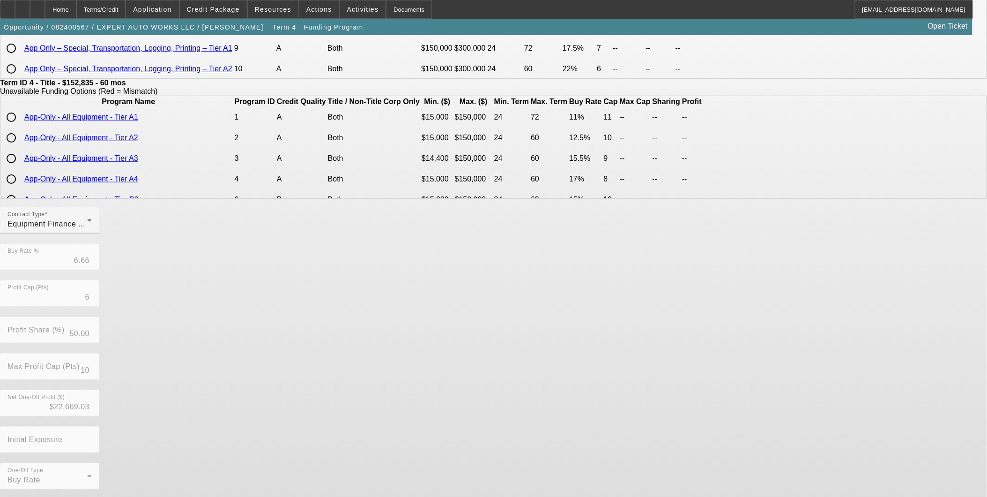
scroll to position [0, 0]
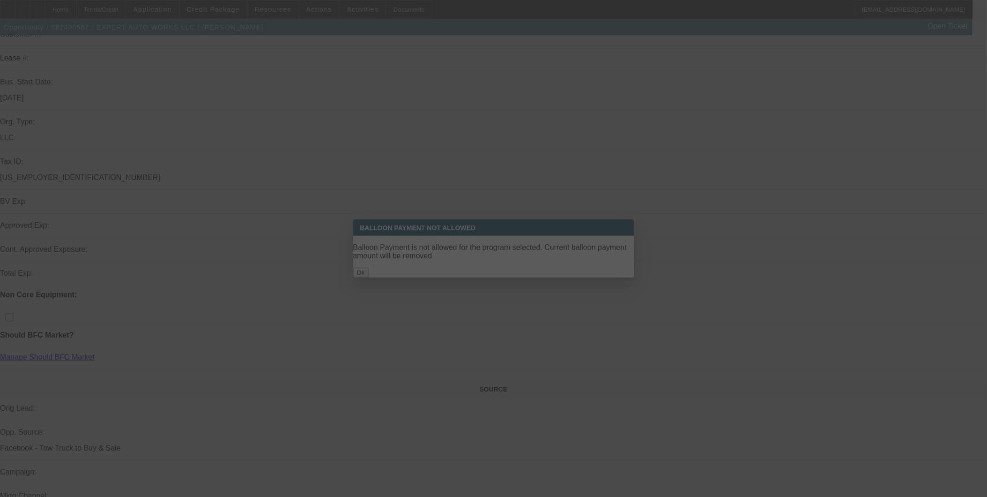
click at [514, 261] on div at bounding box center [493, 248] width 987 height 497
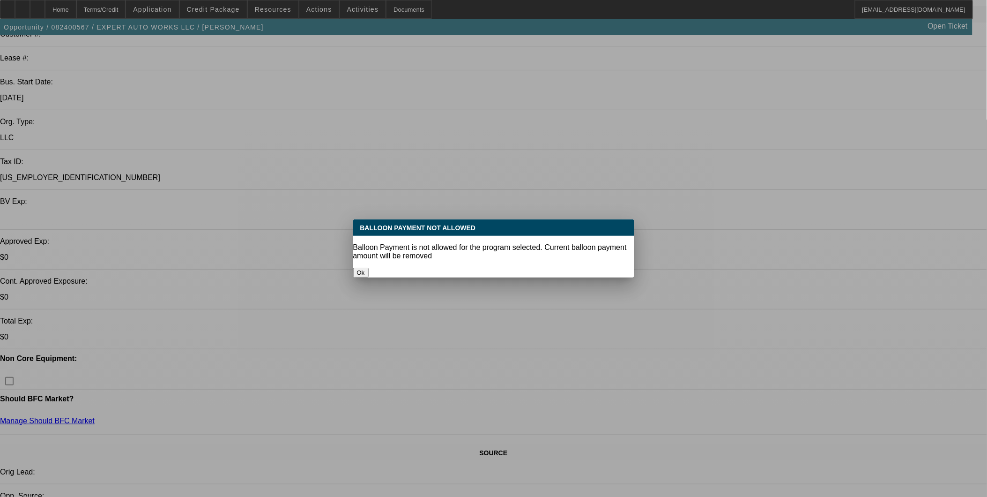
select select "0"
select select "6"
select select "0"
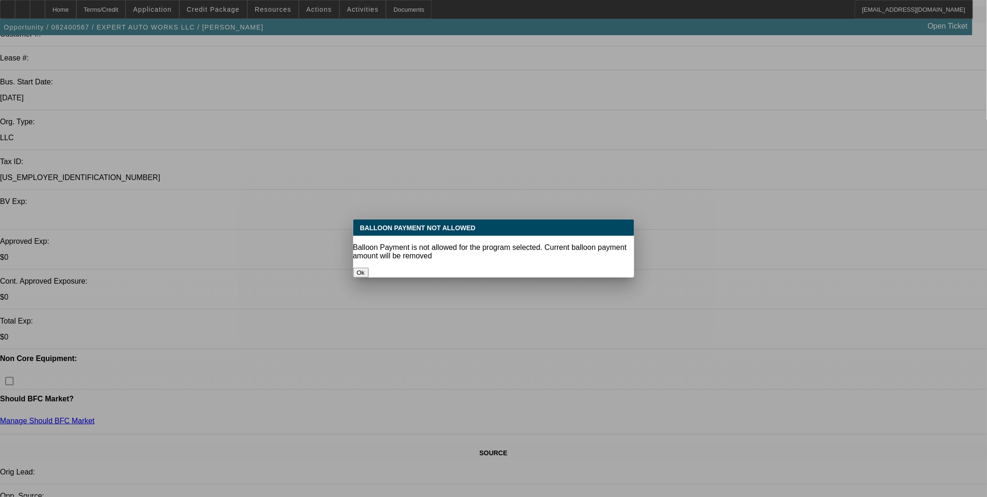
select select "0.1"
select select "4"
select select "0"
select select "2"
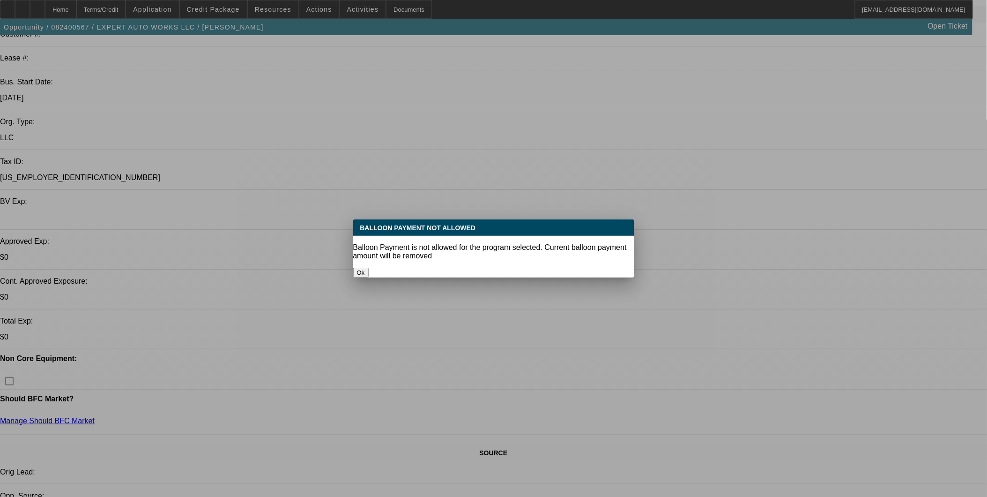
select select "0"
select select "6"
select select "0"
select select "2"
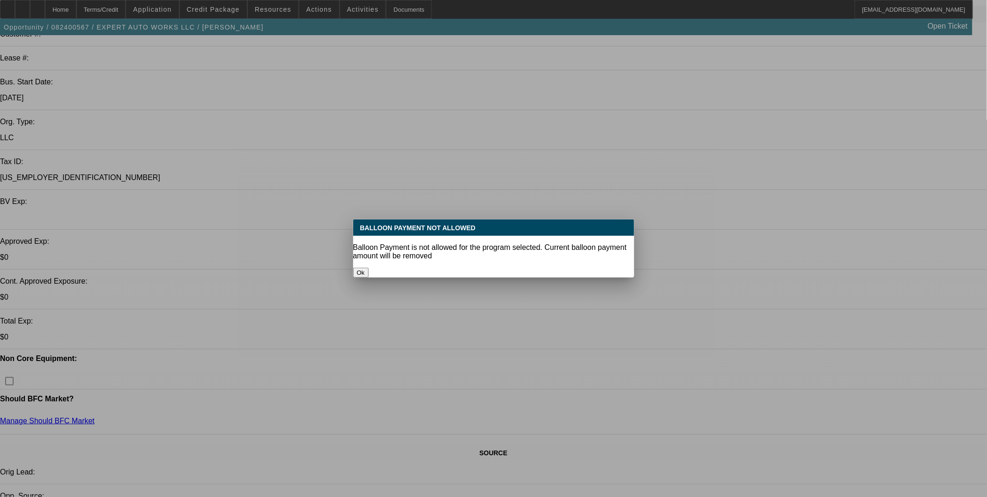
select select "0"
select select "6"
click at [369, 267] on button "Ok" at bounding box center [360, 272] width 15 height 10
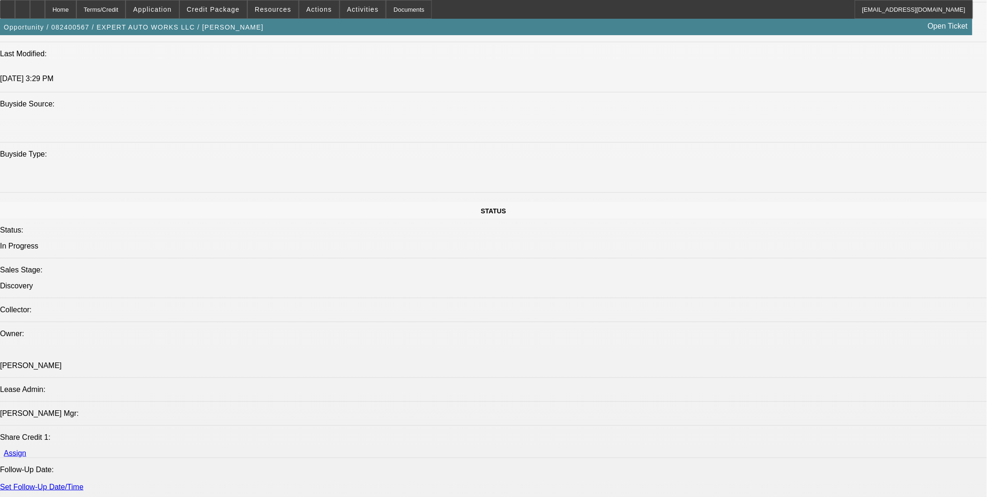
scroll to position [1190, 0]
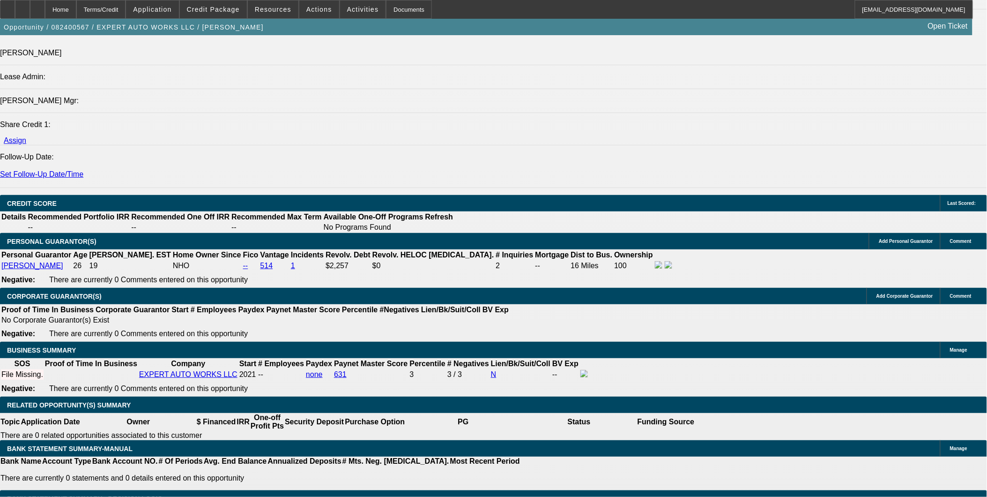
type input "3"
type input "UNKNOWN"
type input "3887."
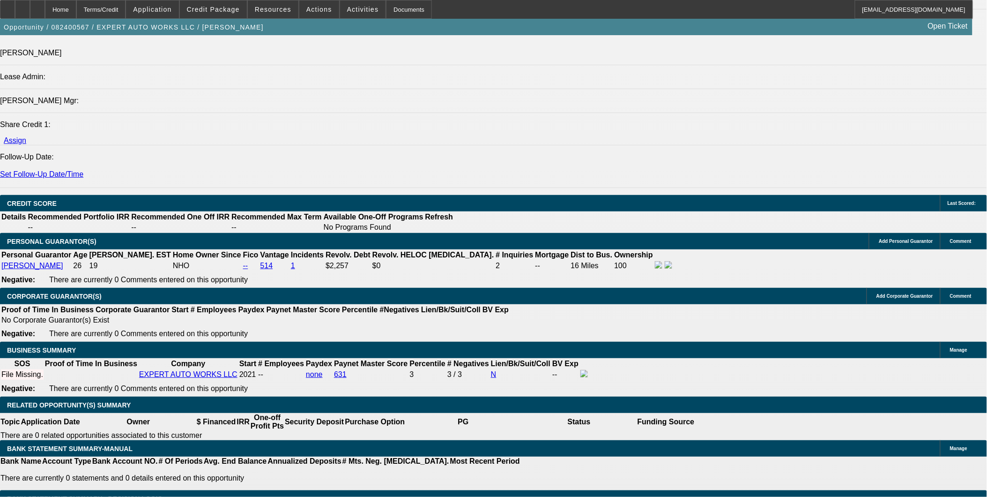
type input "18.1"
type input "$3,887.12"
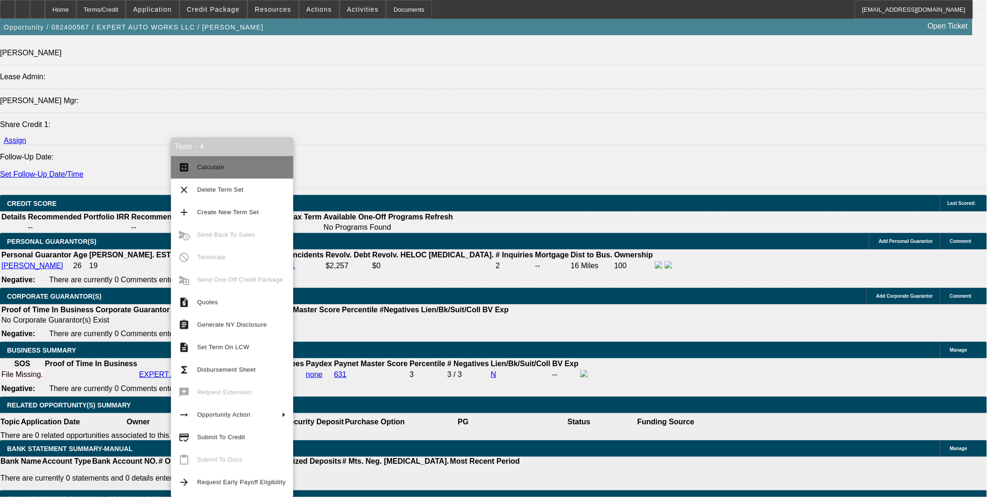
click at [204, 160] on button "calculate Calculate" at bounding box center [232, 167] width 122 height 22
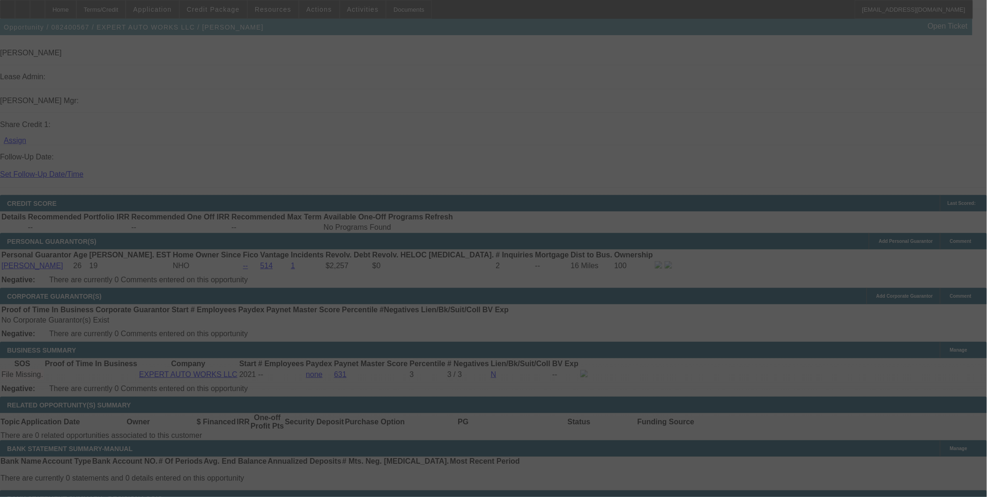
select select "0"
select select "6"
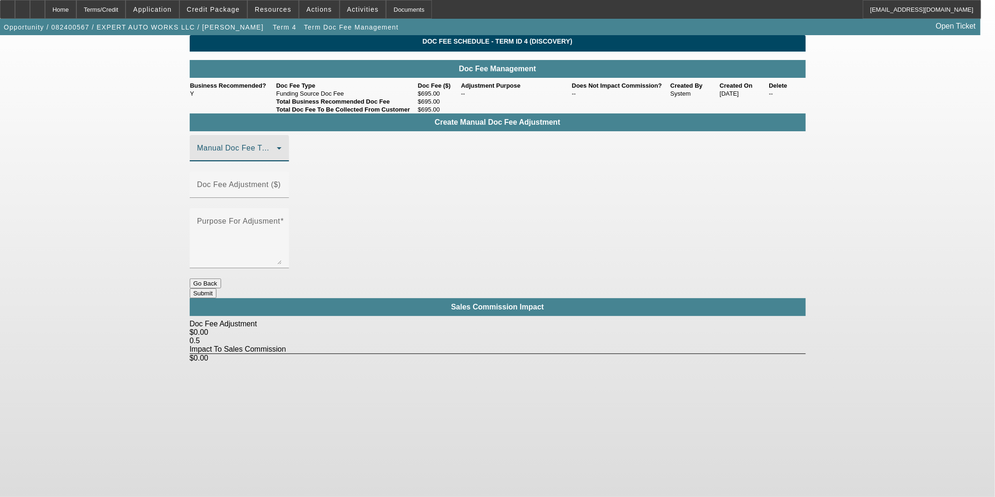
click at [277, 157] on span at bounding box center [237, 151] width 80 height 11
click at [282, 211] on span "Funding Source Doc Fee" at bounding box center [242, 208] width 89 height 11
click at [281, 184] on mat-label "Doc Fee Adjustment ($)" at bounding box center [239, 184] width 84 height 8
click at [282, 184] on input "Doc Fee Adjustment ($)" at bounding box center [239, 188] width 84 height 11
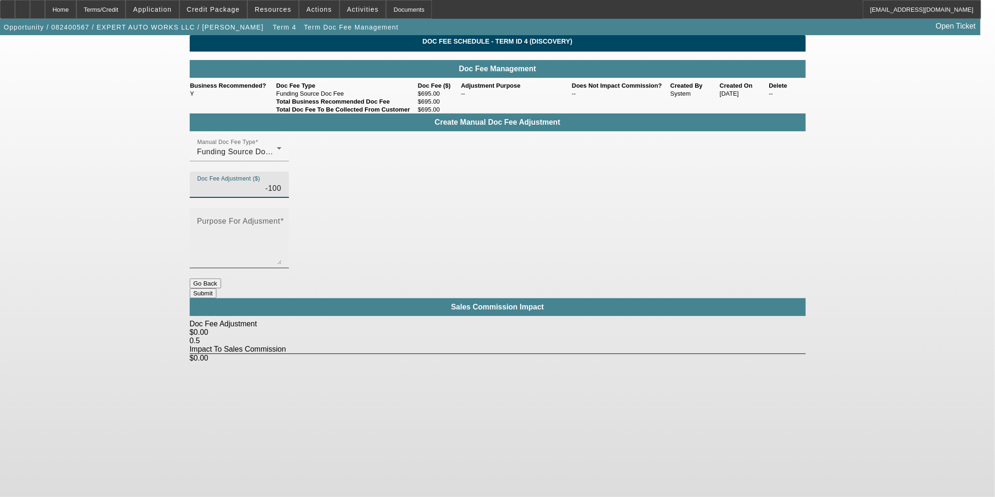
type input "($100.00)"
click at [282, 219] on textarea "Purpose For Adjusment" at bounding box center [239, 241] width 84 height 45
type textarea "test"
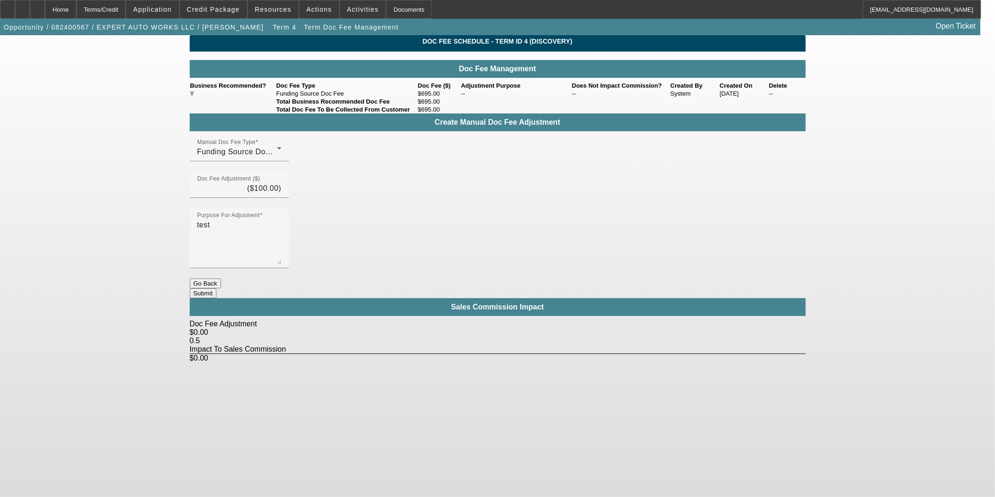
click at [216, 288] on button "Submit" at bounding box center [203, 293] width 27 height 10
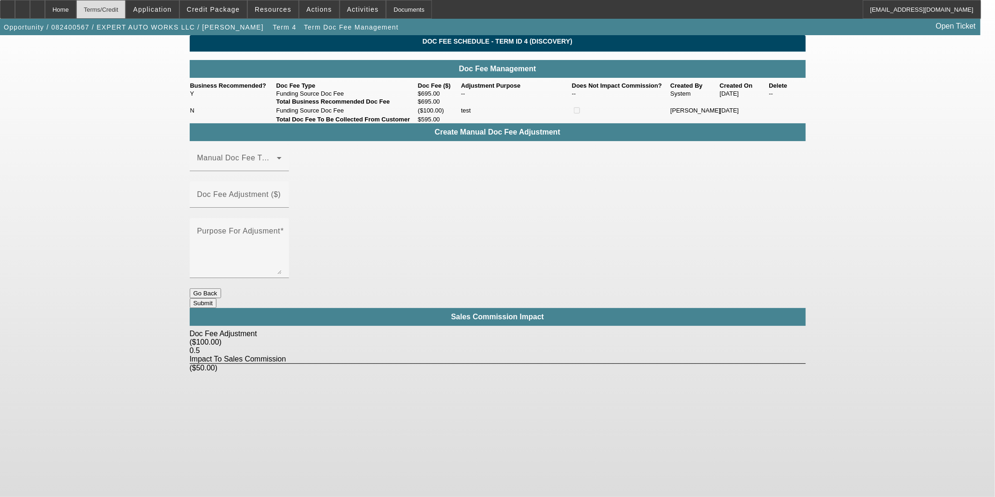
click at [120, 9] on div "Terms/Credit" at bounding box center [101, 9] width 50 height 19
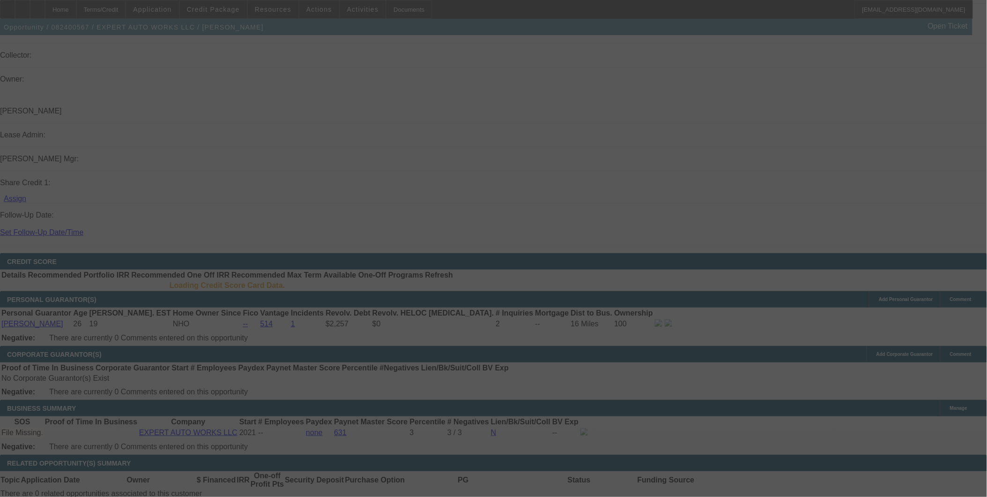
scroll to position [1146, 0]
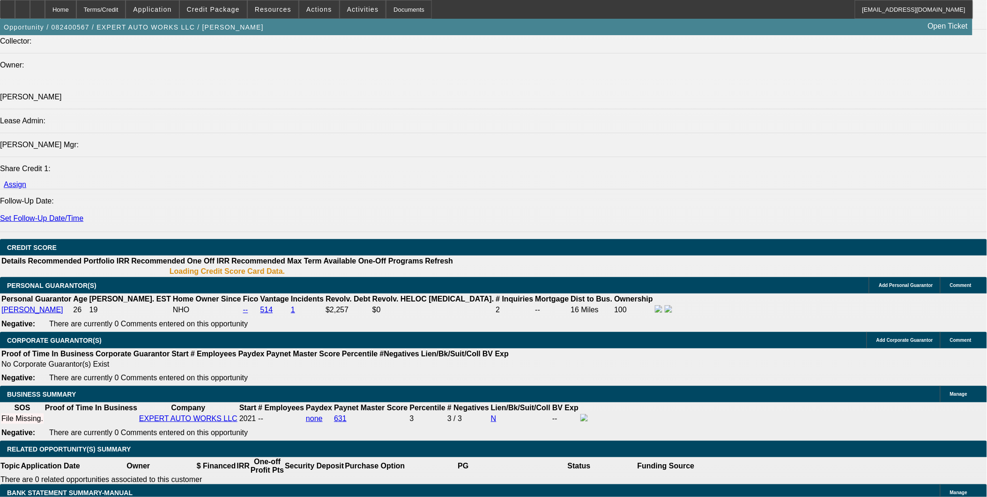
select select "0"
select select "6"
select select "0"
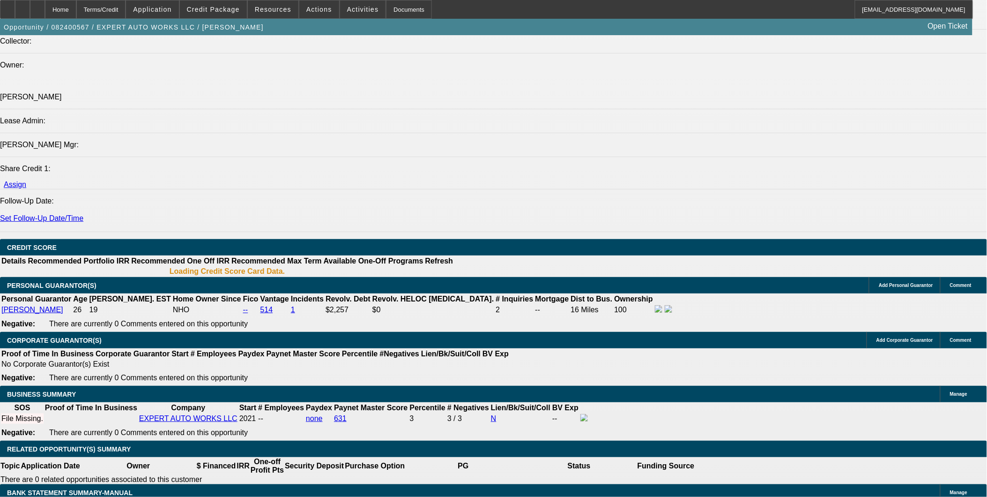
select select "0.1"
select select "4"
select select "0"
select select "2"
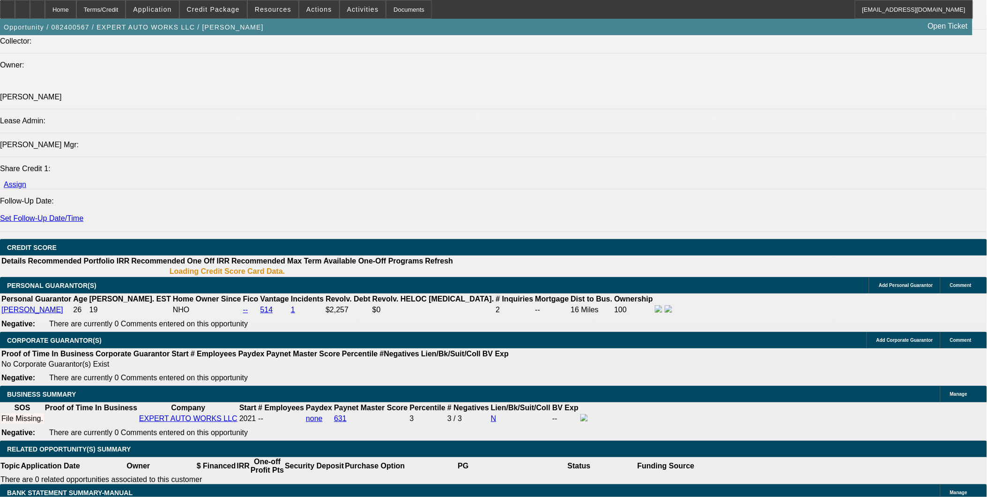
select select "0"
select select "6"
select select "0"
select select "2"
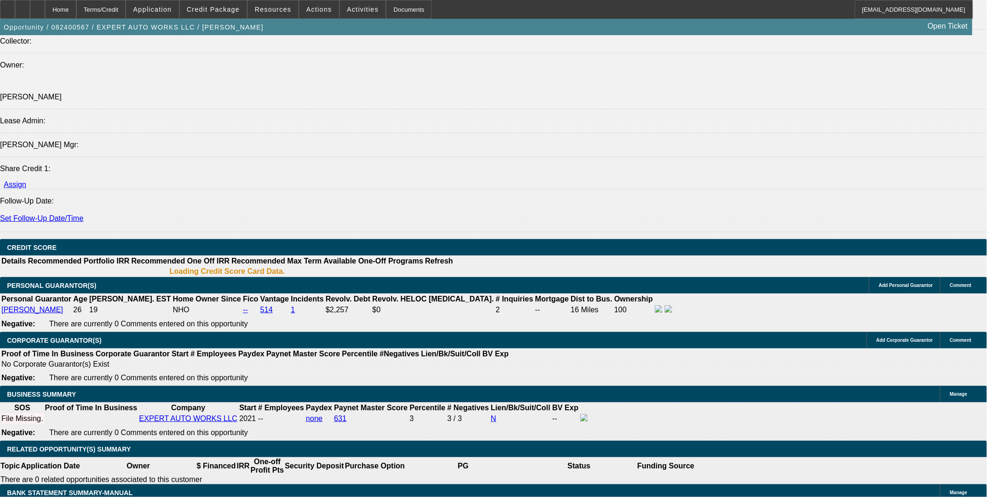
select select "0"
select select "6"
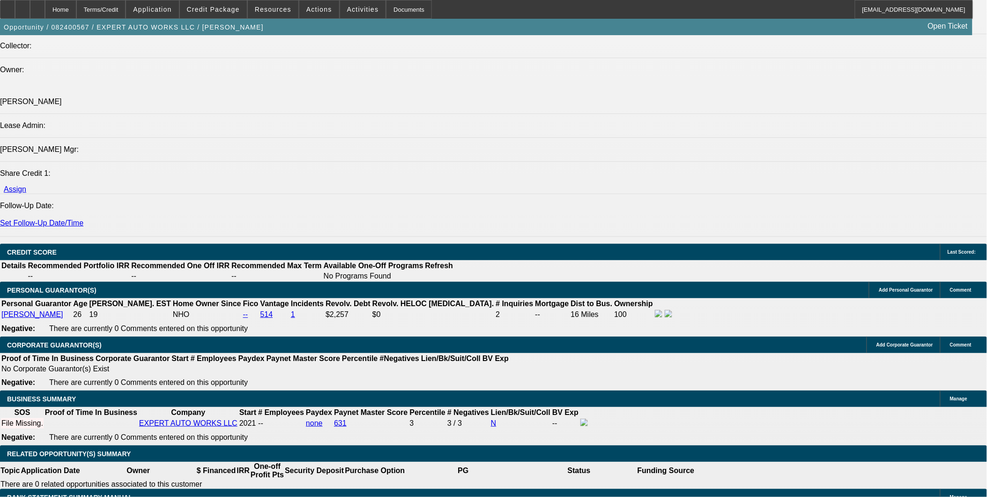
scroll to position [1170, 0]
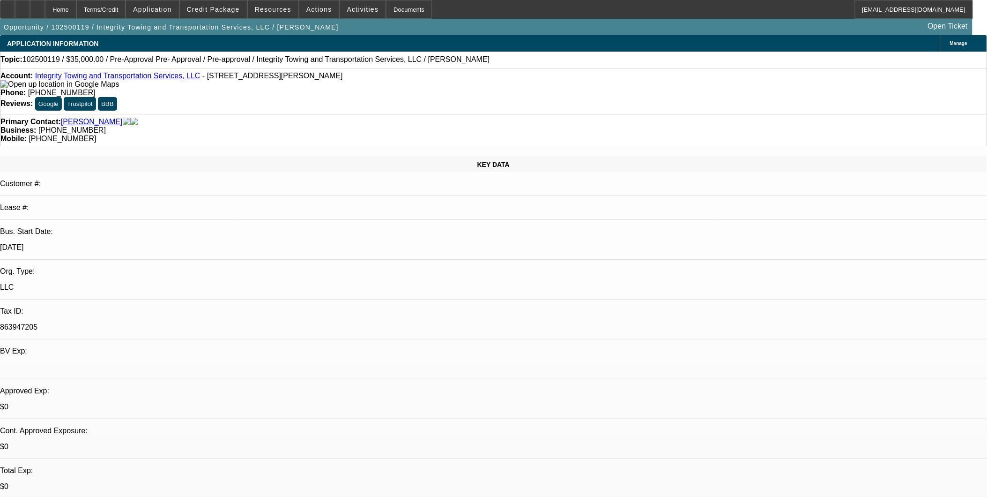
select select "0"
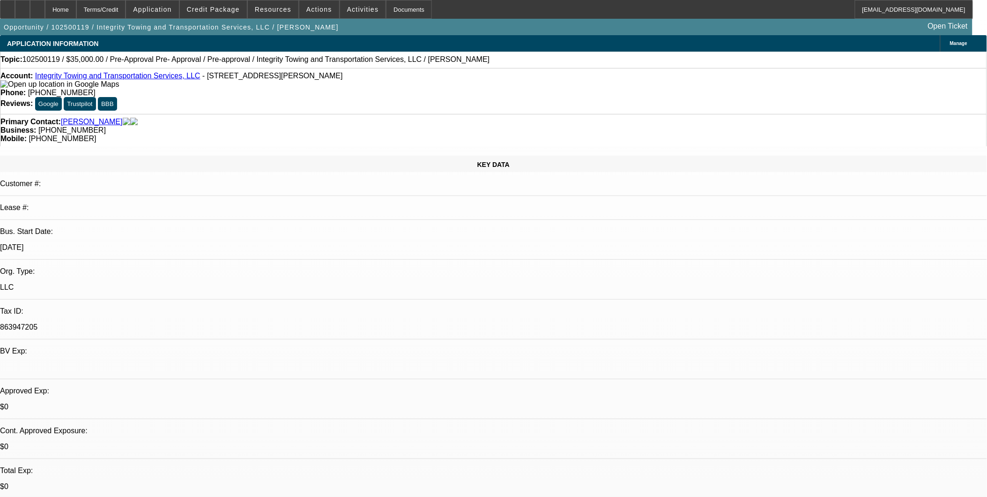
select select "0"
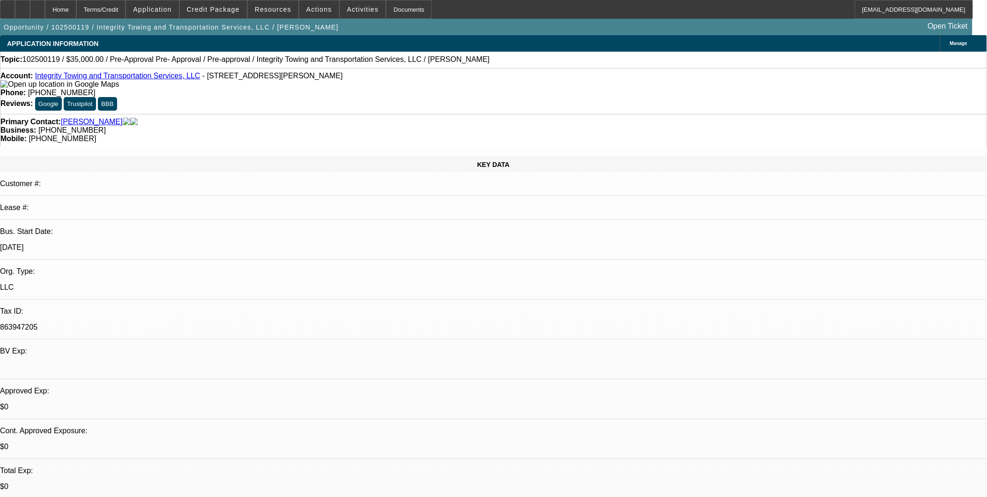
select select "0"
select select "1"
select select "6"
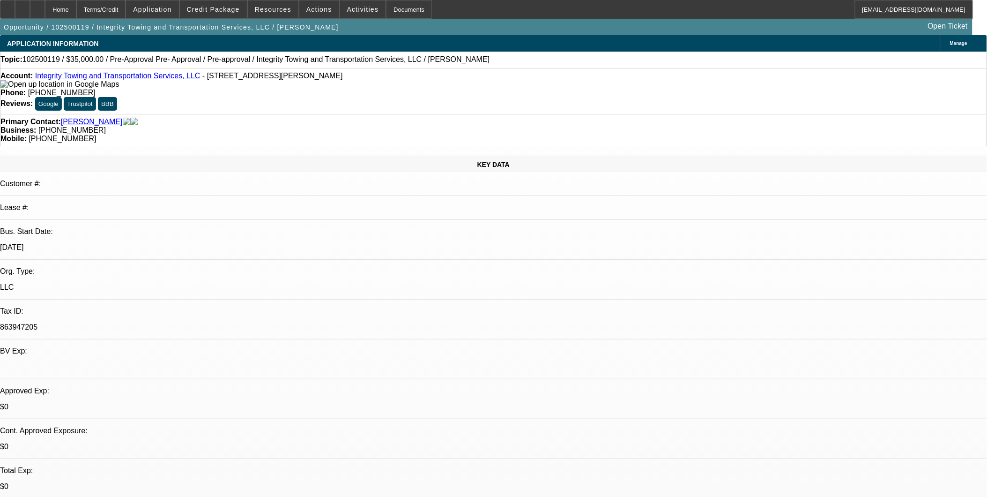
select select "1"
select select "6"
select select "1"
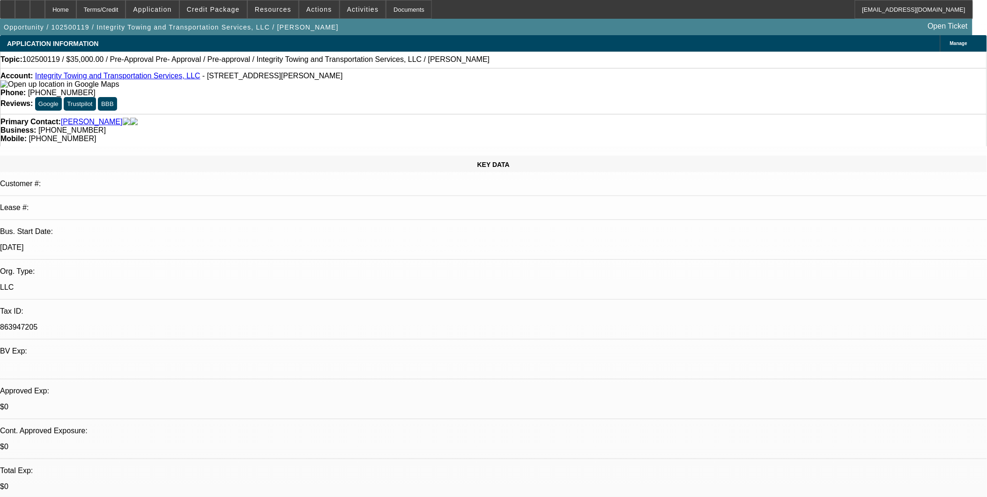
select select "6"
select select "1"
select select "6"
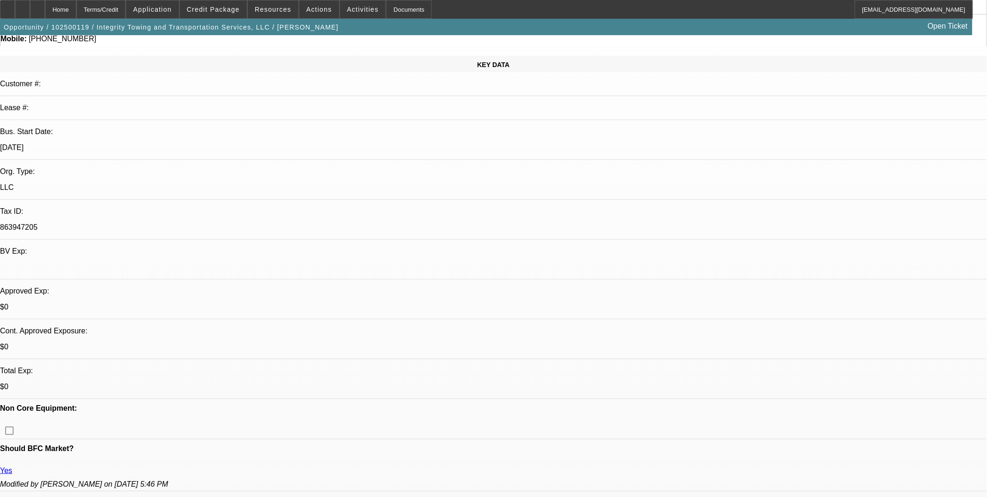
scroll to position [104, 0]
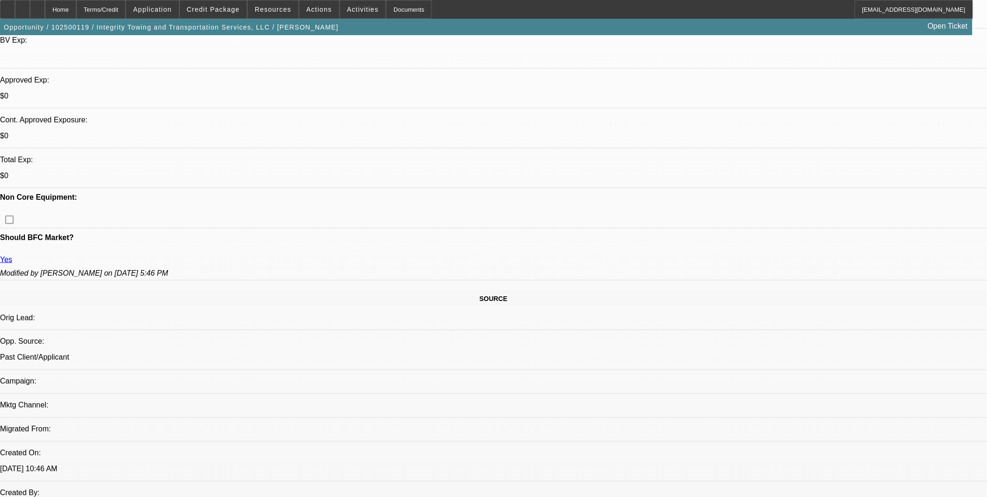
scroll to position [312, 0]
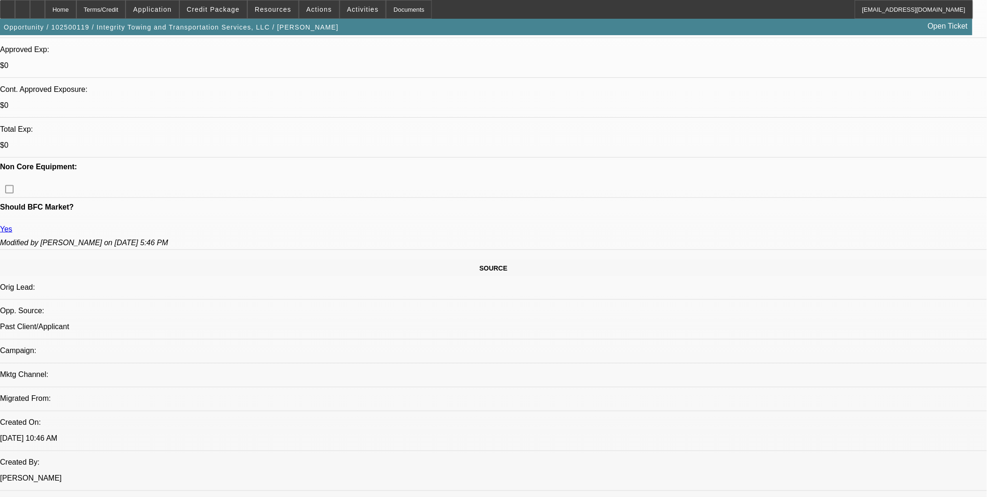
scroll to position [364, 0]
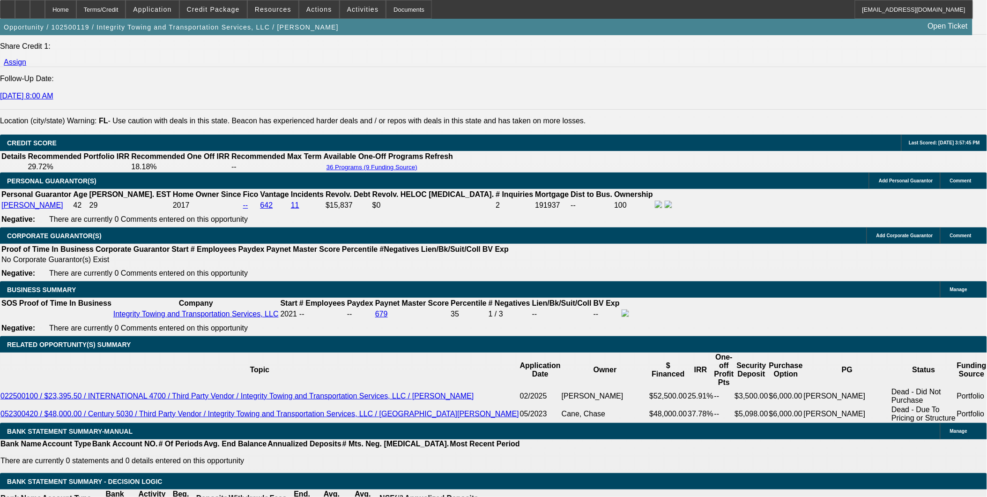
scroll to position [1249, 0]
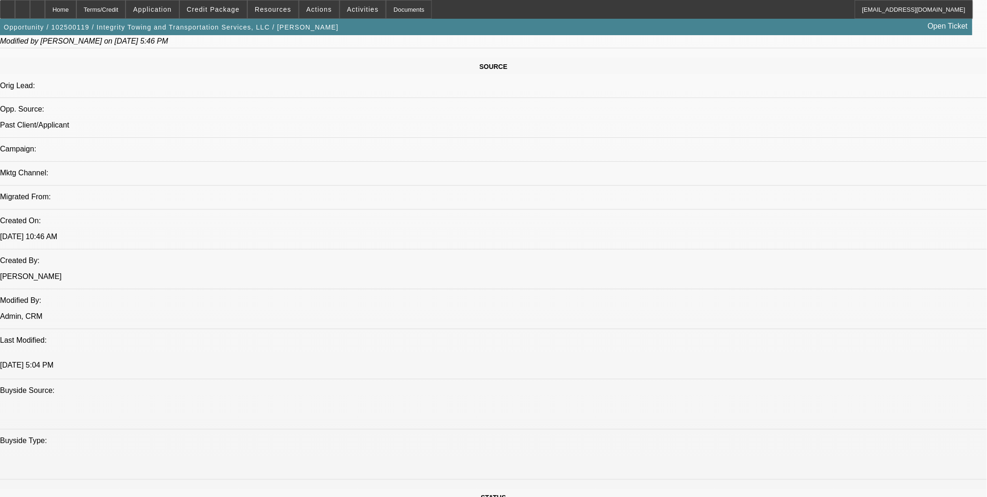
scroll to position [520, 0]
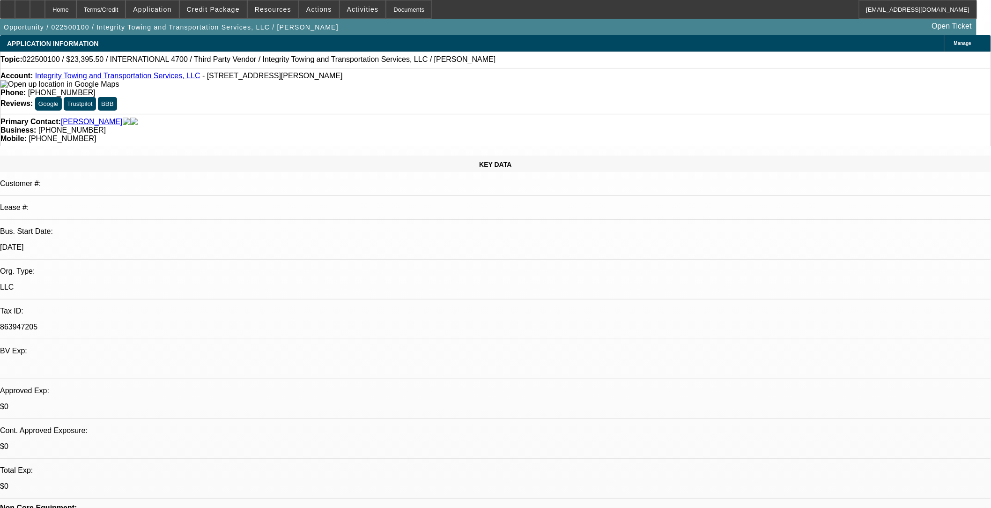
select select "0.1"
select select "2"
select select "0.1"
select select "2"
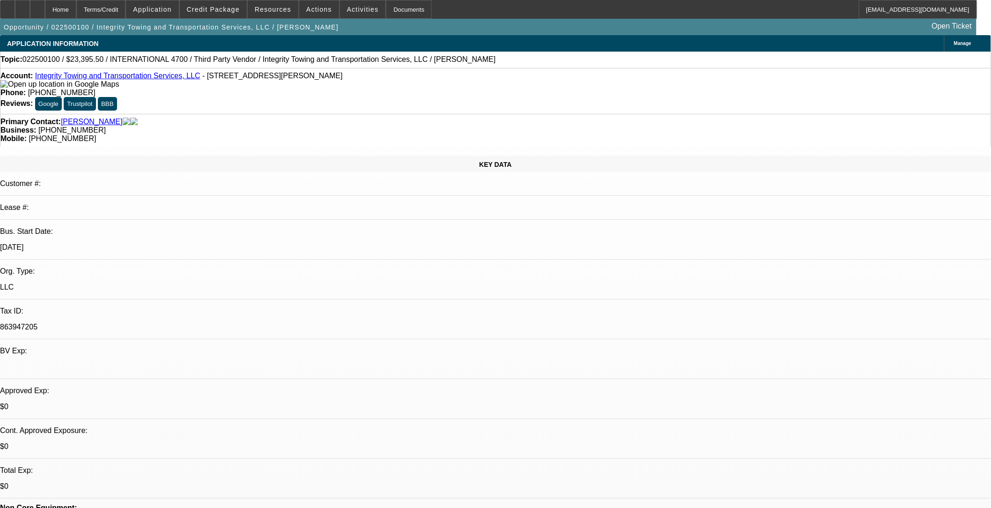
select select "0.1"
select select "2"
select select "0.1"
select select "2"
select select "0.1"
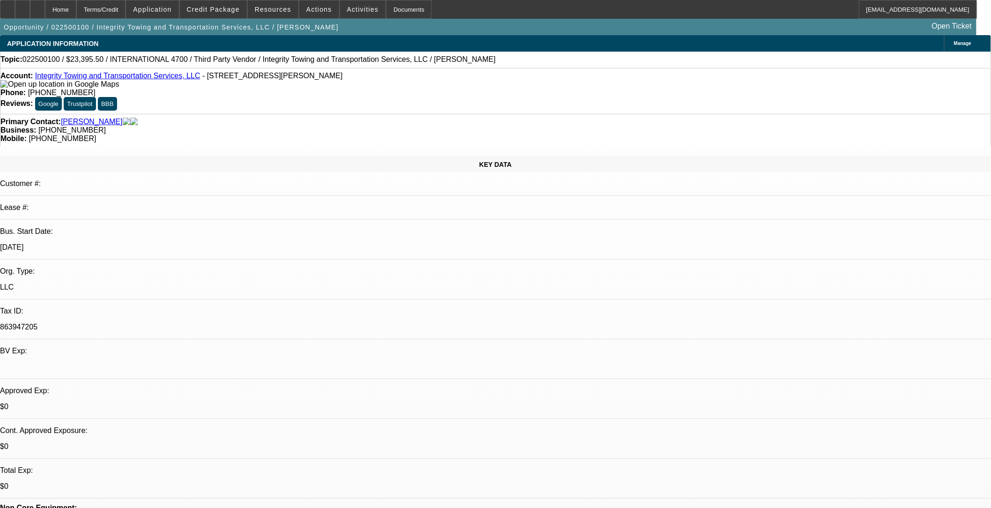
select select "1"
select select "2"
select select "4"
select select "1"
select select "2"
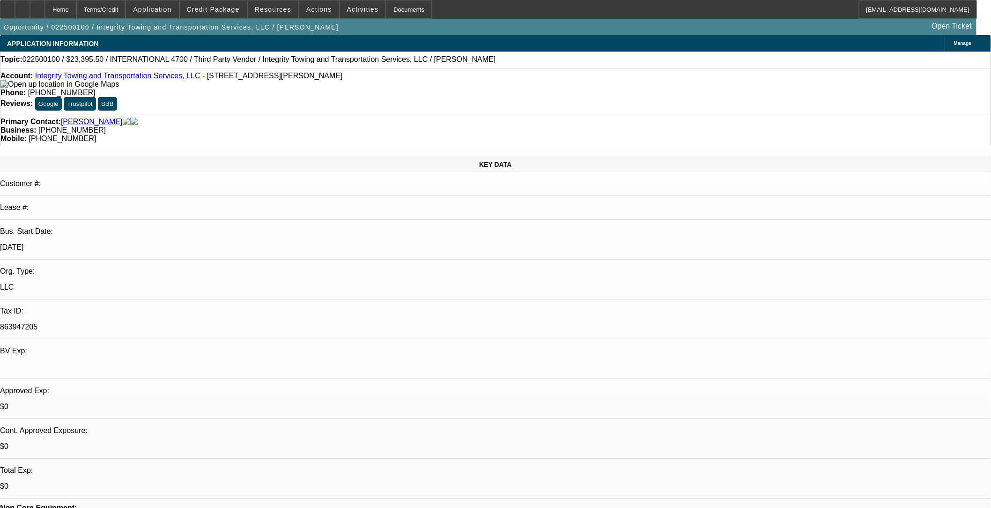
select select "4"
select select "1"
select select "2"
select select "4"
select select "1"
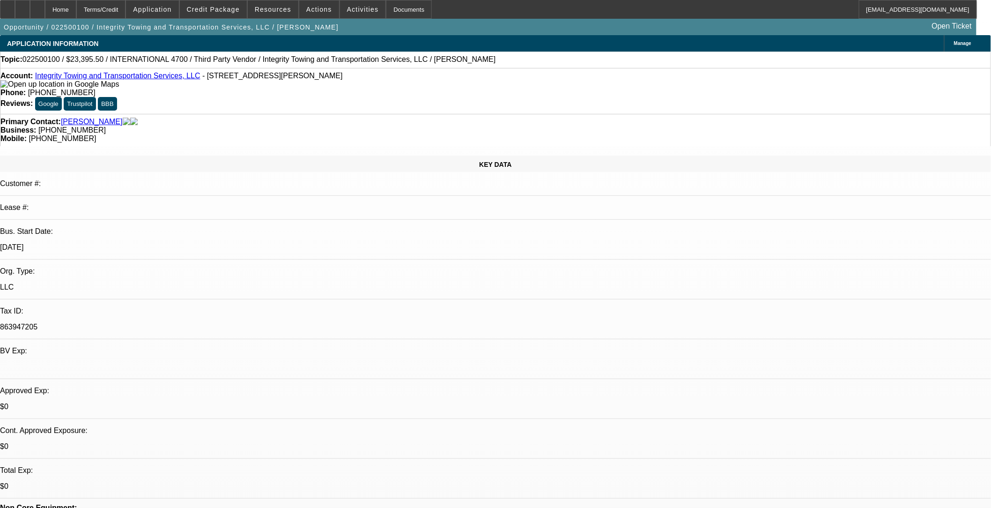
select select "2"
select select "4"
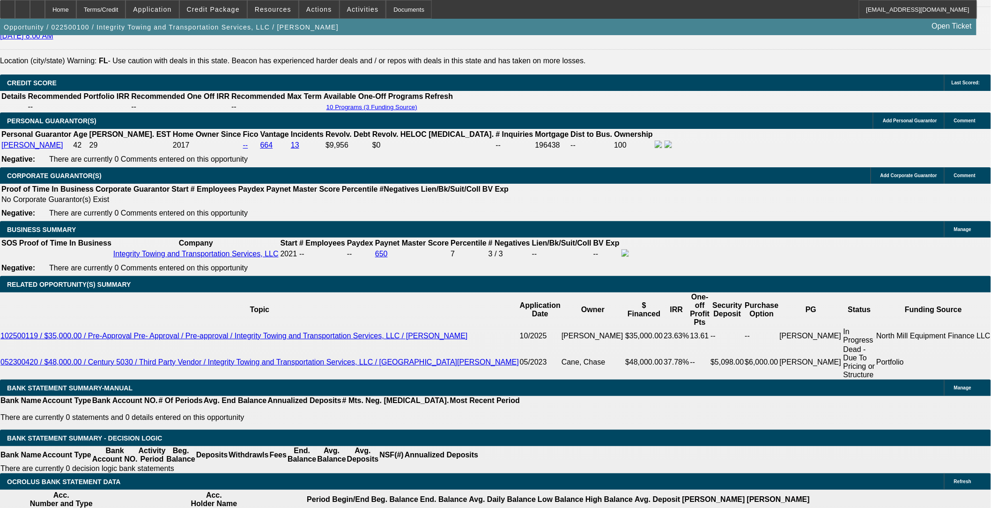
scroll to position [1301, 0]
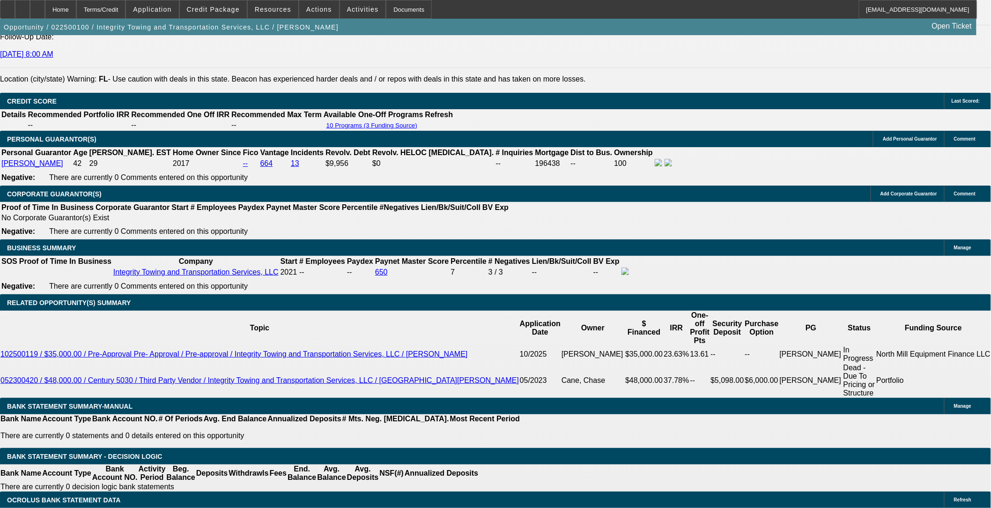
select select "0"
select select "2"
select select "0.1"
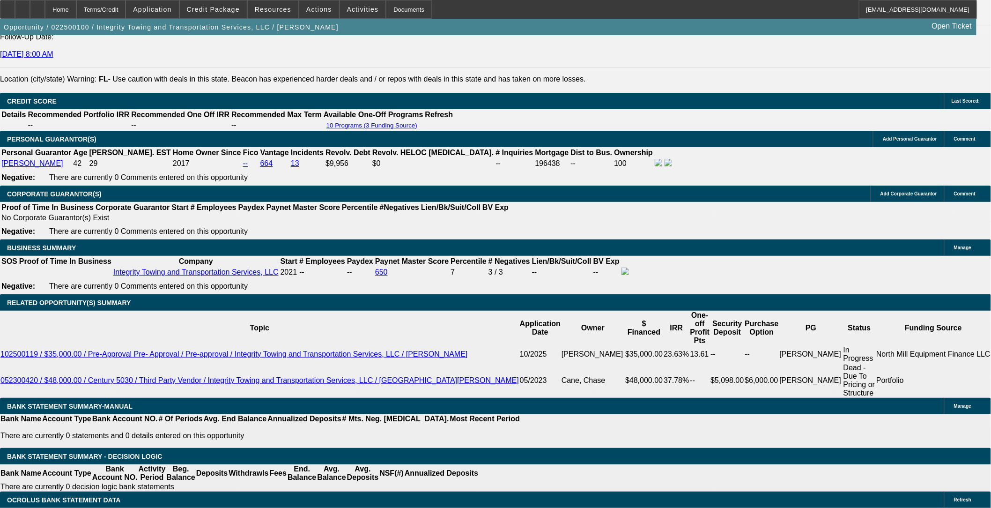
select select "4"
select select "0"
select select "2"
select select "0.1"
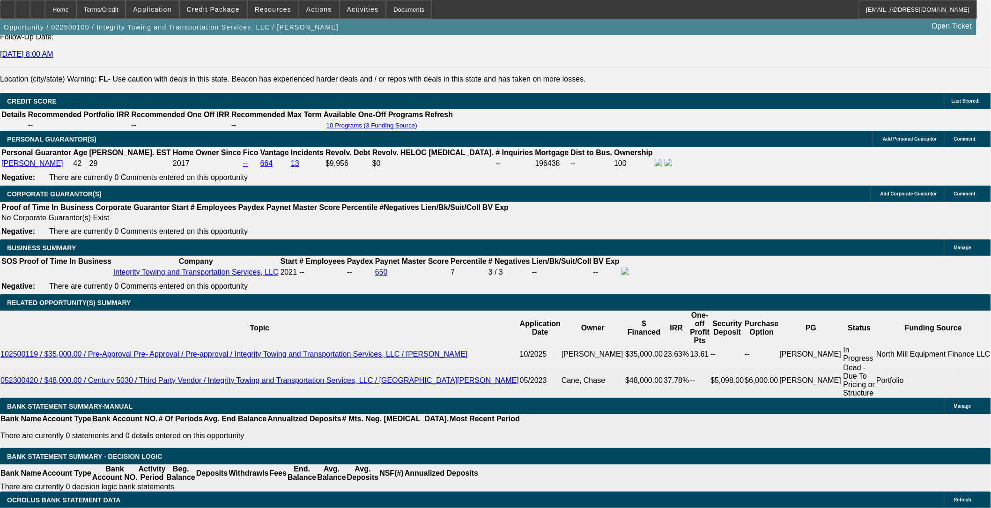
select select "4"
select select "0.1"
select select "2"
select select "0.1"
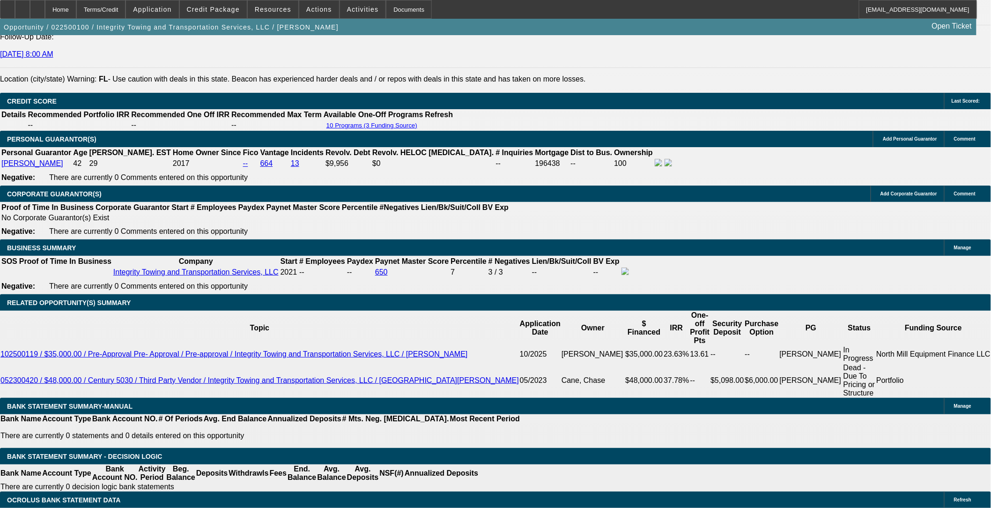
select select "4"
select select "0"
select select "3"
select select "0.1"
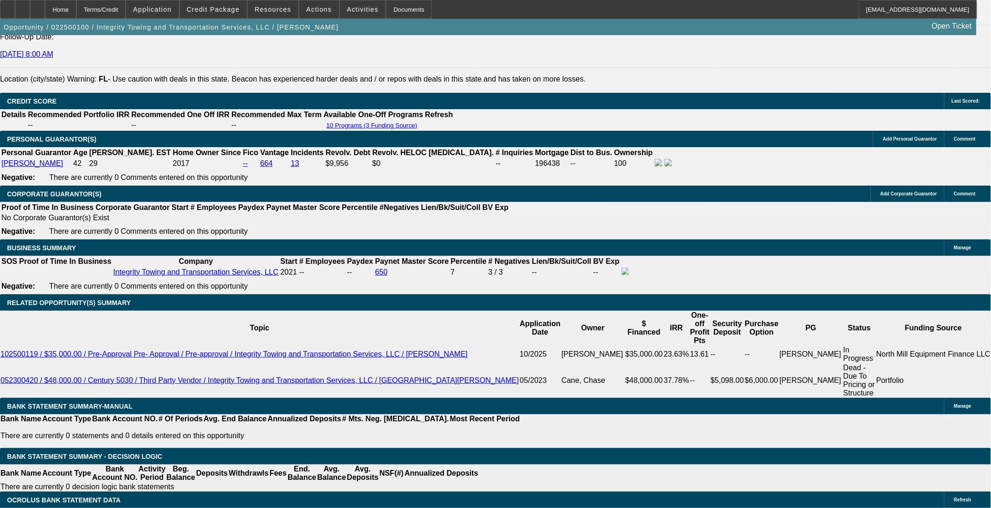
select select "4"
select select "0"
select select "3"
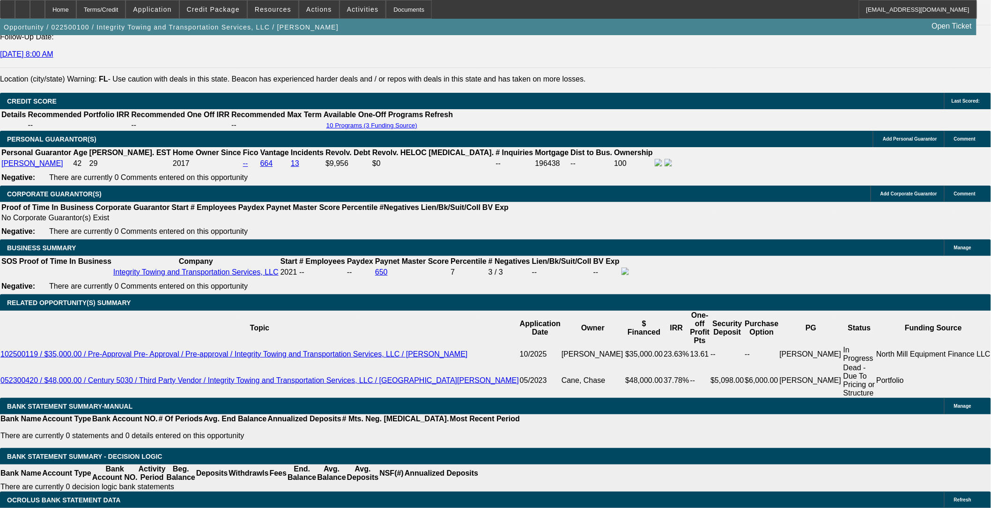
select select "0.1"
select select "4"
select select "0.1"
select select "2"
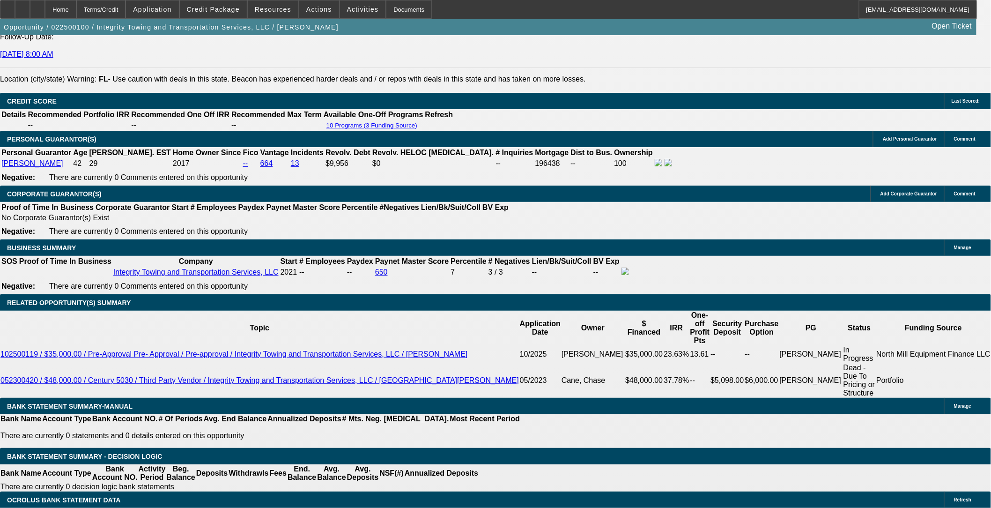
select select "0.1"
select select "4"
select select "0.2"
select select "2"
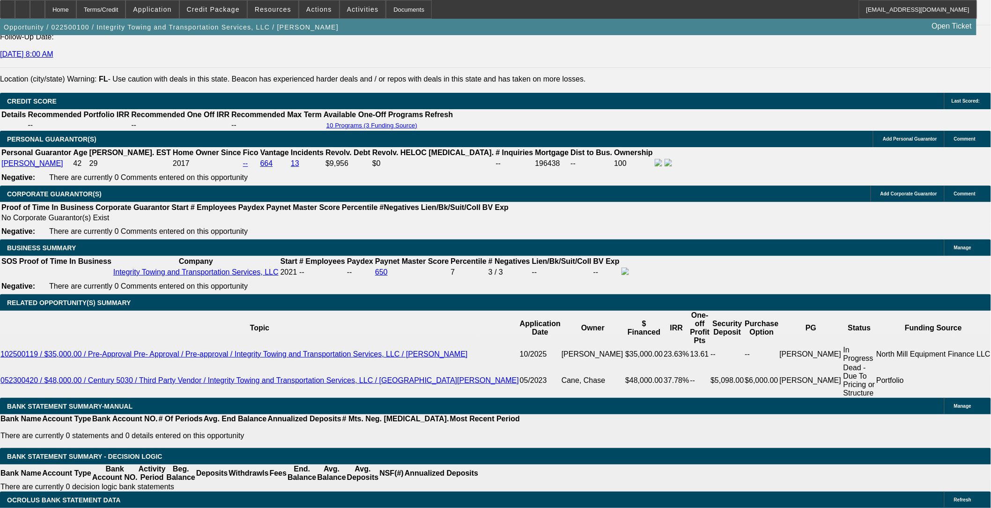
select select "0.1"
select select "4"
select select "0.1"
select select "2"
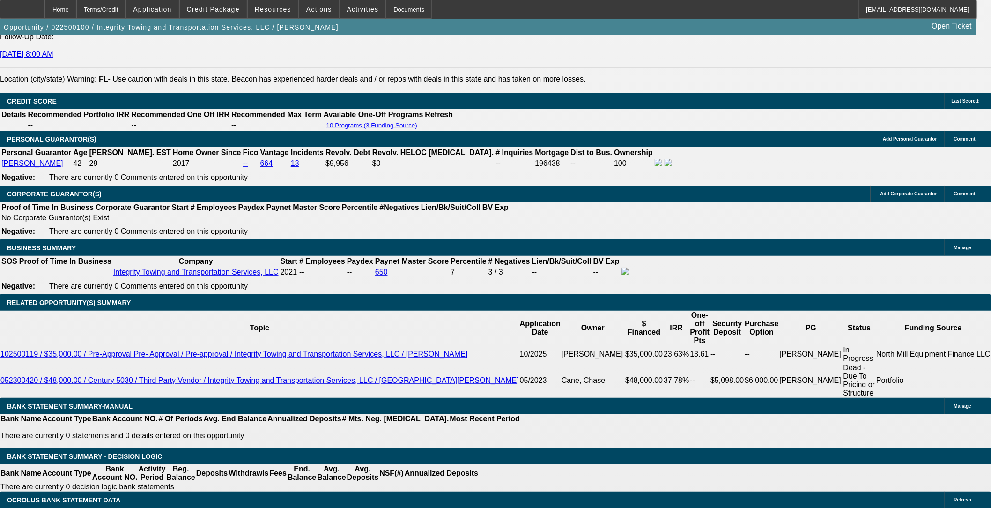
select select "0.1"
select select "4"
select select "0.2"
select select "2"
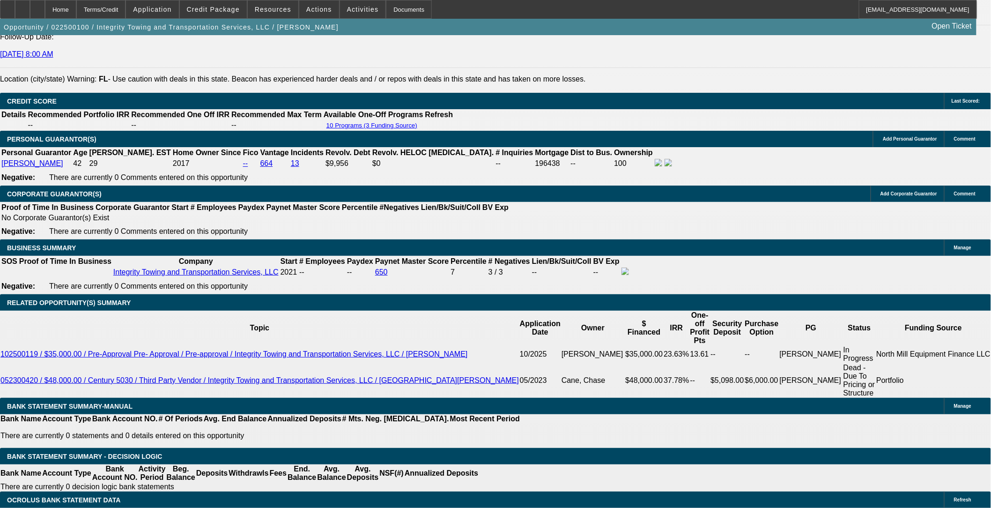
select select "2"
select select "0.1"
select select "4"
select select "0.1"
select select "2"
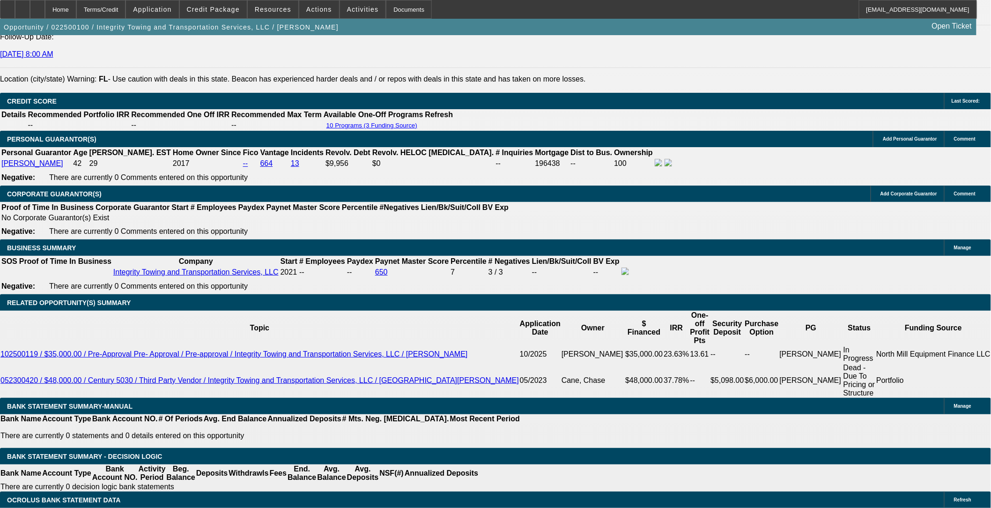
select select "2"
select select "0.1"
select select "4"
select select "0"
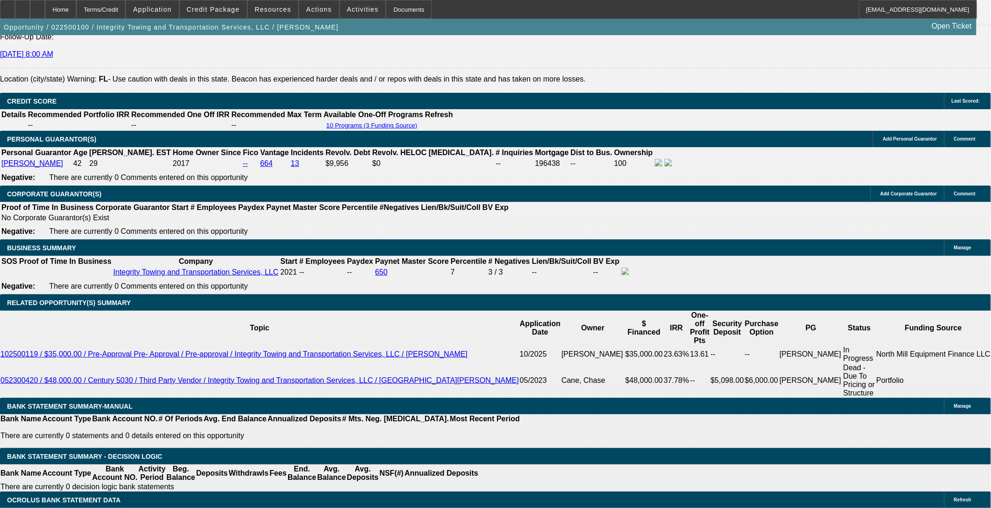
select select "0"
select select "3"
select select "0.1"
select select "4"
select select "0.1"
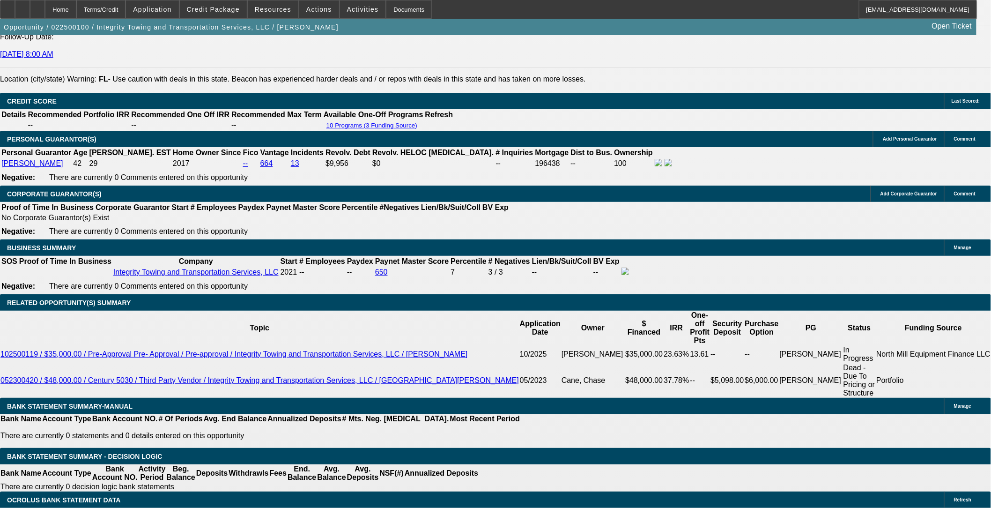
select select "2"
select select "0.1"
select select "4"
select select "0.2"
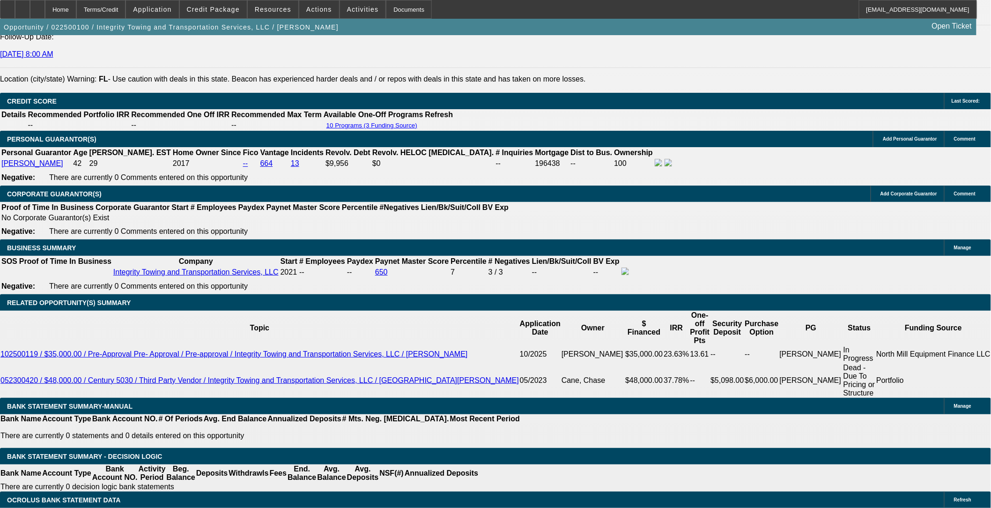
select select "2"
select select "0.1"
select select "4"
select select "0.1"
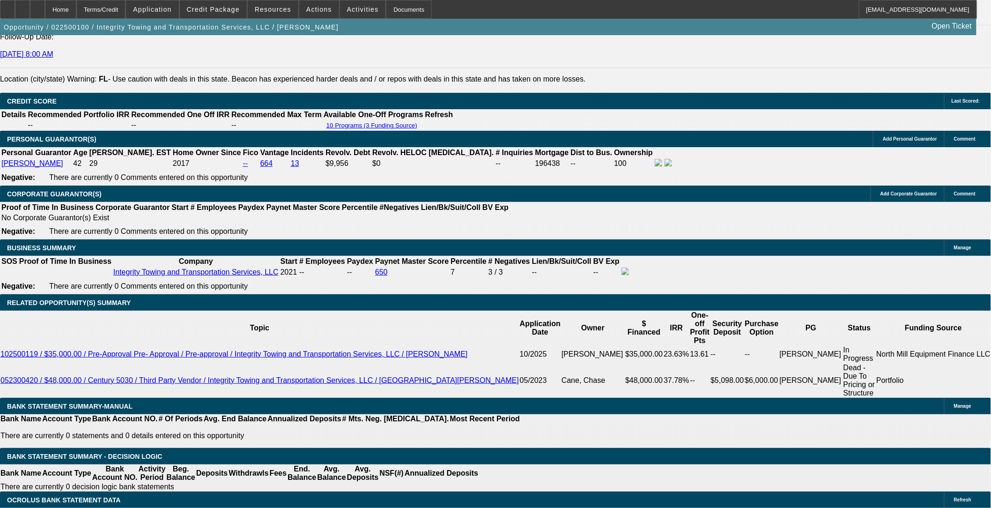
select select "2"
select select "0.1"
select select "4"
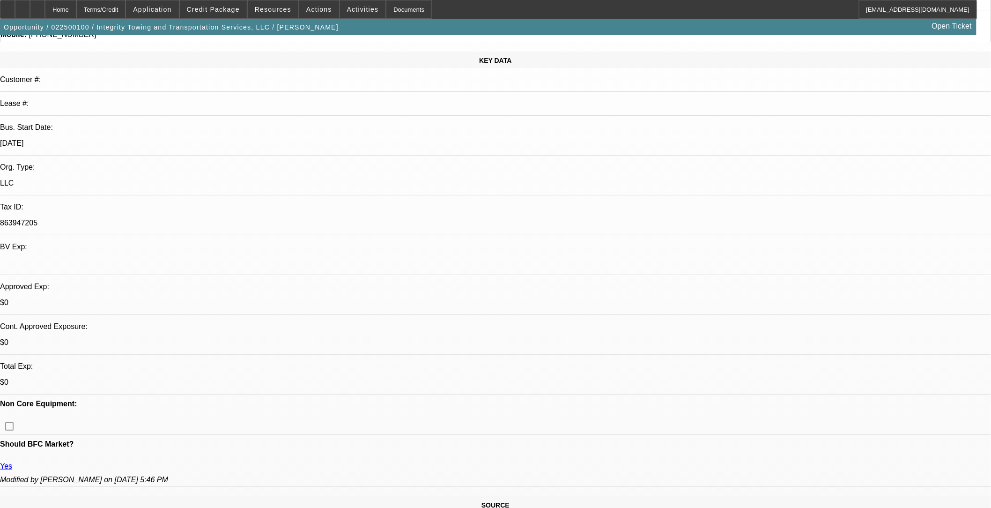
scroll to position [0, 0]
